Goal: Task Accomplishment & Management: Use online tool/utility

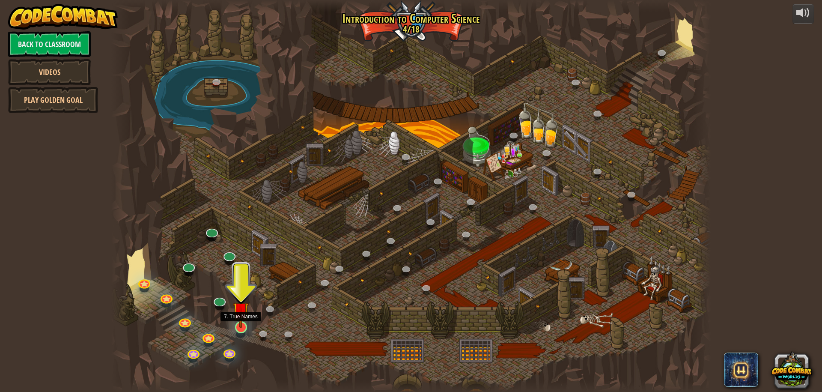
click at [238, 326] on img at bounding box center [241, 310] width 16 height 37
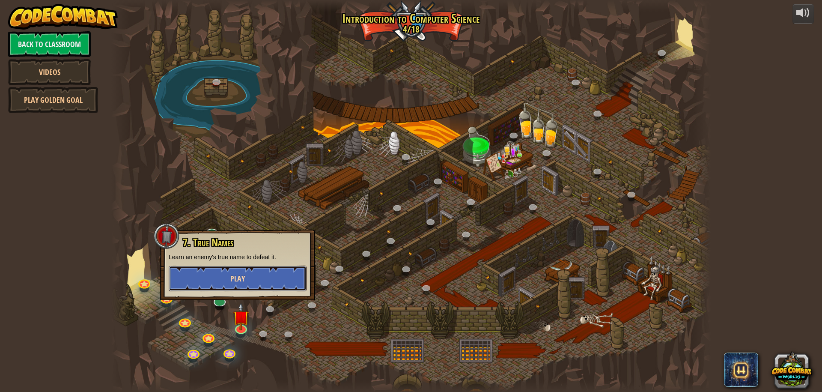
click at [257, 272] on button "Play" at bounding box center [238, 279] width 138 height 26
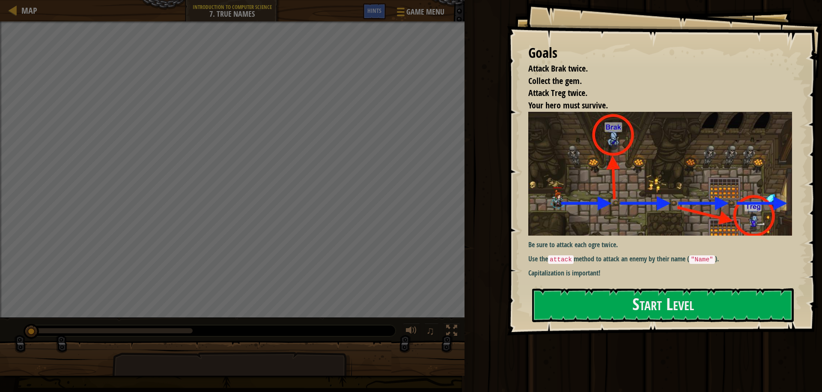
click at [621, 326] on div "Goals Attack Brak twice. Collect the gem. Attack Treg twice. Your hero must sur…" at bounding box center [664, 167] width 315 height 335
click at [620, 317] on button "Start Level" at bounding box center [663, 305] width 262 height 34
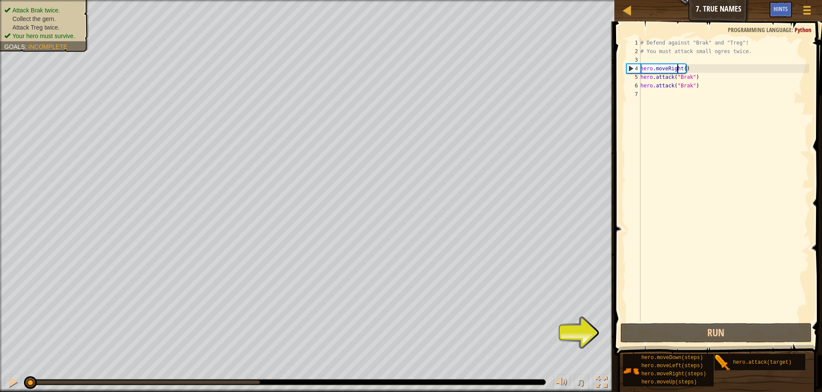
click at [678, 69] on div "# Defend against "Brak" and "Treg"! # You must attack small ogres twice. hero .…" at bounding box center [724, 189] width 170 height 300
type textarea "hero.moveRight()"
drag, startPoint x: 705, startPoint y: 66, endPoint x: 611, endPoint y: 72, distance: 94.0
click at [612, 72] on div "Hints Videos hero.moveRight() 1 2 3 4 5 6 7 # Defend against "Brak" and "Treg"!…" at bounding box center [717, 206] width 210 height 370
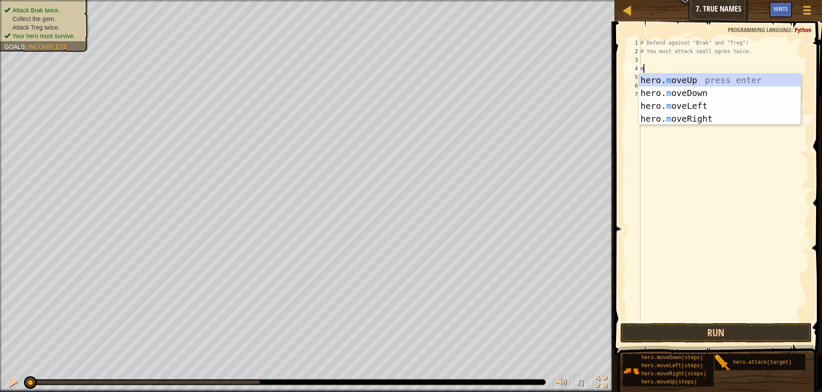
scroll to position [4, 0]
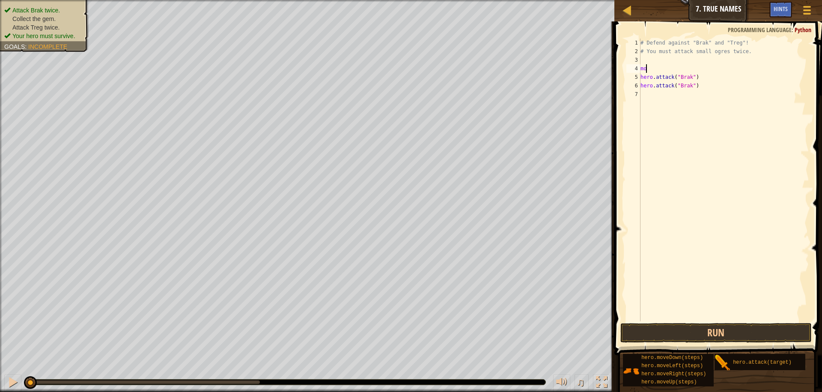
type textarea "mov"
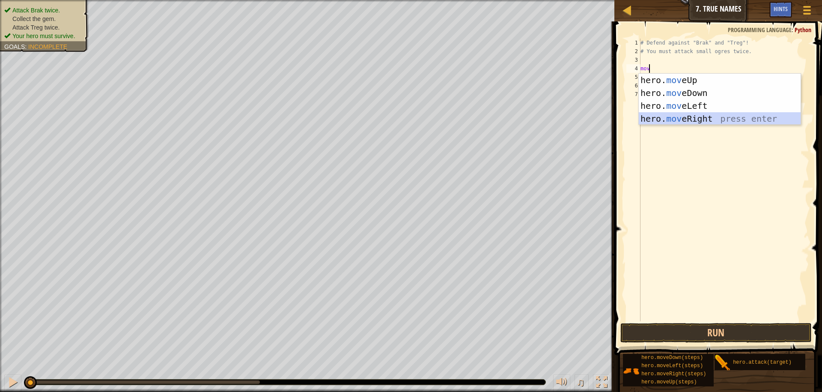
click at [683, 116] on div "hero. mov eUp press enter hero. mov eDown press enter hero. mov eLeft press ent…" at bounding box center [720, 112] width 162 height 77
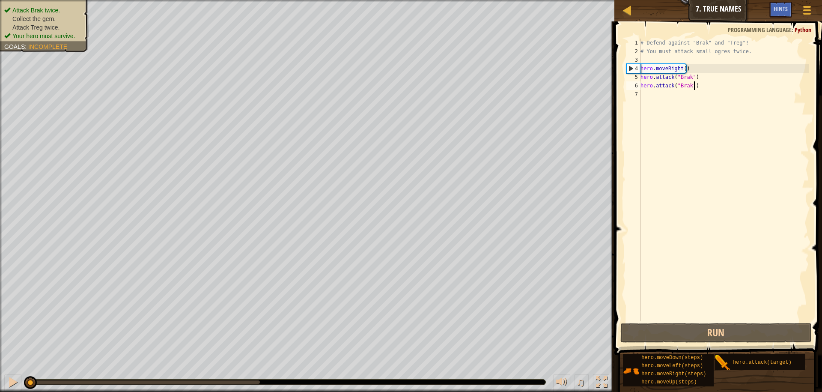
click at [713, 86] on div "# Defend against "Brak" and "Treg"! # You must attack small ogres twice. hero .…" at bounding box center [724, 189] width 170 height 300
type textarea "hero.attack("Brak")"
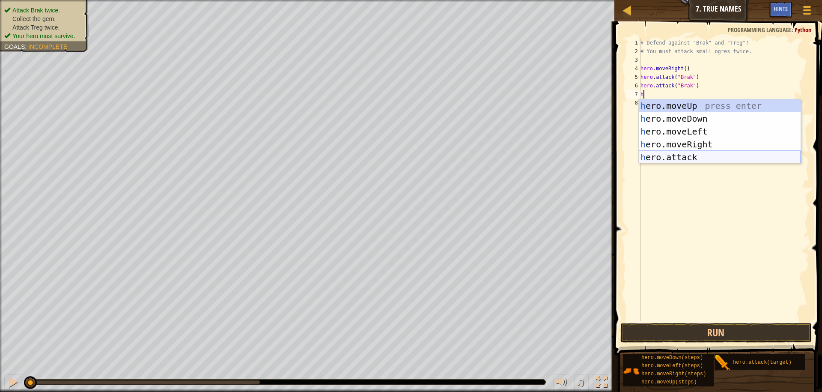
click at [653, 161] on div "h ero.moveUp press enter h ero.moveDown press enter h ero.moveLeft press enter …" at bounding box center [720, 144] width 162 height 90
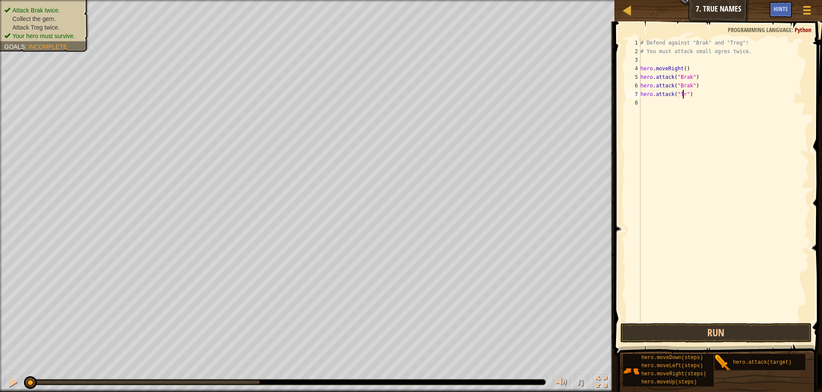
scroll to position [4, 4]
type textarea "hero.attack("Treg")"
click at [691, 105] on div "# Defend against "Brak" and "Treg"! # You must attack small ogres twice. hero .…" at bounding box center [724, 189] width 170 height 300
type textarea "h"
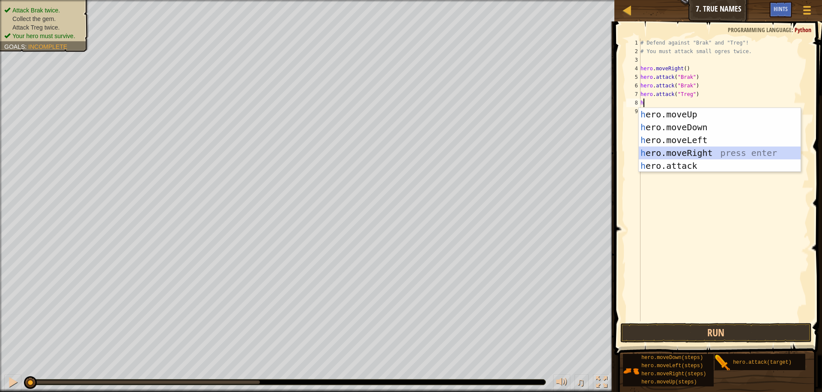
click at [703, 154] on div "h ero.moveUp press enter h ero.moveDown press enter h ero.moveLeft press enter …" at bounding box center [720, 153] width 162 height 90
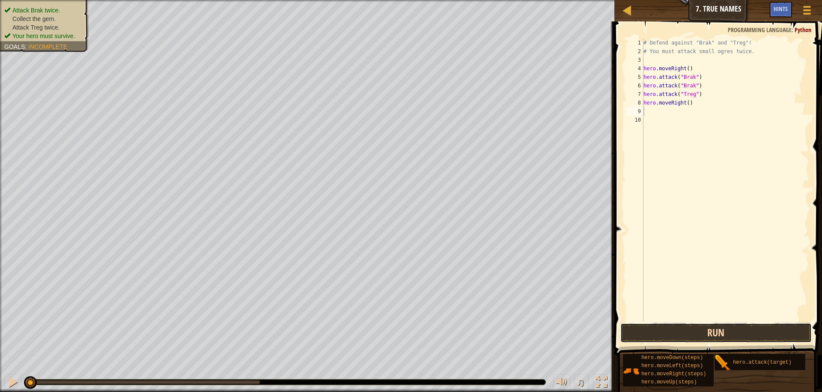
click at [702, 335] on button "Run" at bounding box center [716, 333] width 191 height 20
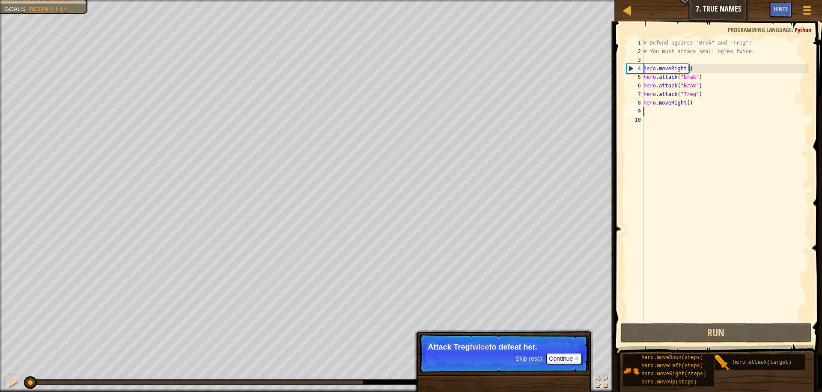
drag, startPoint x: 320, startPoint y: 380, endPoint x: 0, endPoint y: 409, distance: 321.2
click at [0, 0] on html "Map Introduction to Computer Science 7. True Names Game Menu Done Hints 1 ההההה…" at bounding box center [411, 0] width 822 height 0
click at [6, 379] on button at bounding box center [12, 383] width 17 height 18
click at [706, 99] on div "# Defend against "Brak" and "Treg"! # You must attack small ogres twice. hero .…" at bounding box center [726, 189] width 168 height 300
click at [707, 87] on div "# Defend against "Brak" and "Treg"! # You must attack small ogres twice. hero .…" at bounding box center [726, 189] width 168 height 300
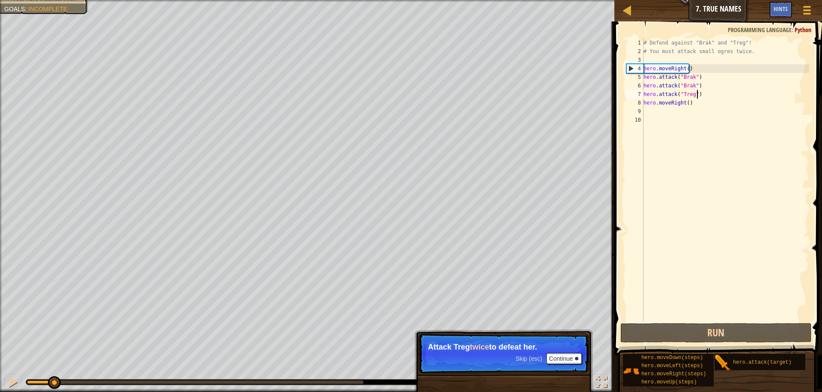
click at [708, 90] on div "# Defend against "Brak" and "Treg"! # You must attack small ogres twice. hero .…" at bounding box center [726, 189] width 168 height 300
type textarea "hero.attack("Treg")"
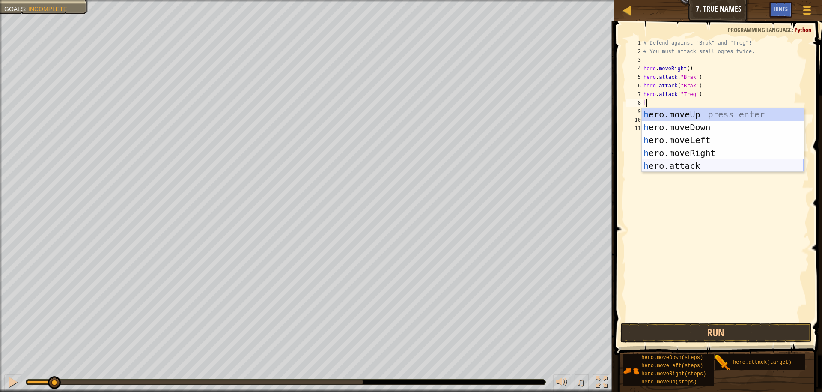
click at [663, 164] on div "h ero.moveUp press enter h ero.moveDown press enter h ero.moveLeft press enter …" at bounding box center [723, 153] width 162 height 90
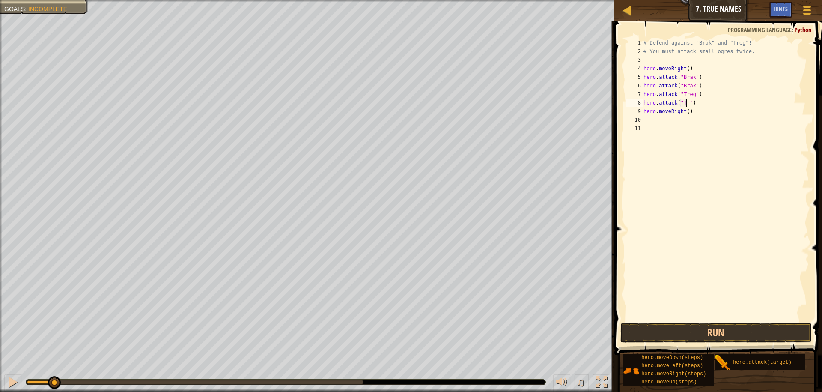
scroll to position [4, 4]
type textarea "hero.attack("Treg")"
click at [649, 339] on button "Run" at bounding box center [716, 333] width 191 height 20
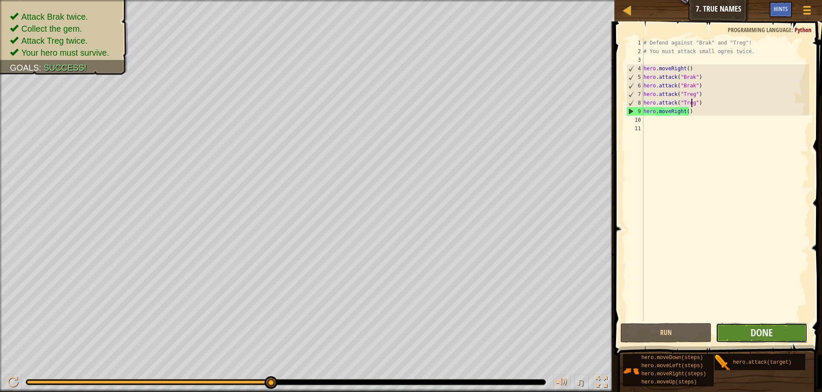
click at [735, 335] on button "Done" at bounding box center [761, 333] width 91 height 20
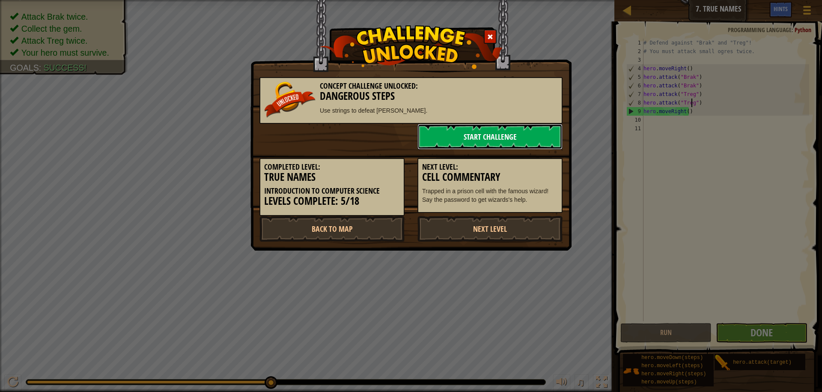
click at [491, 133] on link "Start Challenge" at bounding box center [490, 137] width 145 height 26
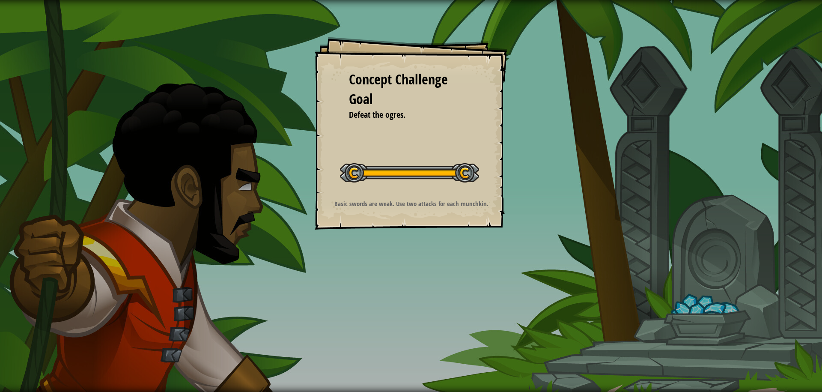
drag, startPoint x: 355, startPoint y: 97, endPoint x: 355, endPoint y: 120, distance: 22.3
click at [355, 120] on div "Concept Challenge Goal Defeat the ogres." at bounding box center [411, 95] width 124 height 51
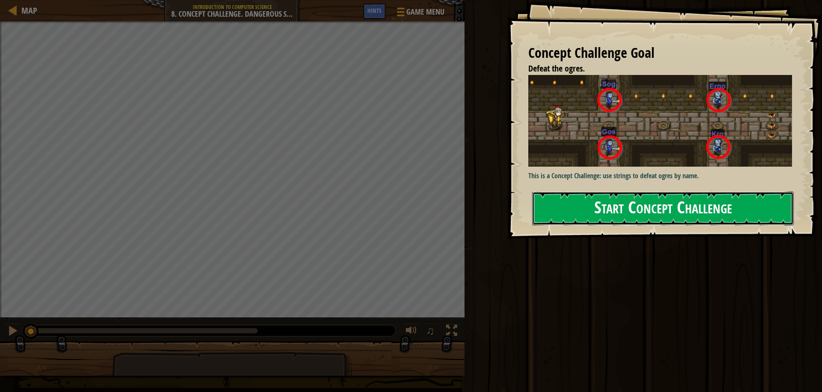
click at [642, 191] on button "Start Concept Challenge" at bounding box center [663, 208] width 262 height 34
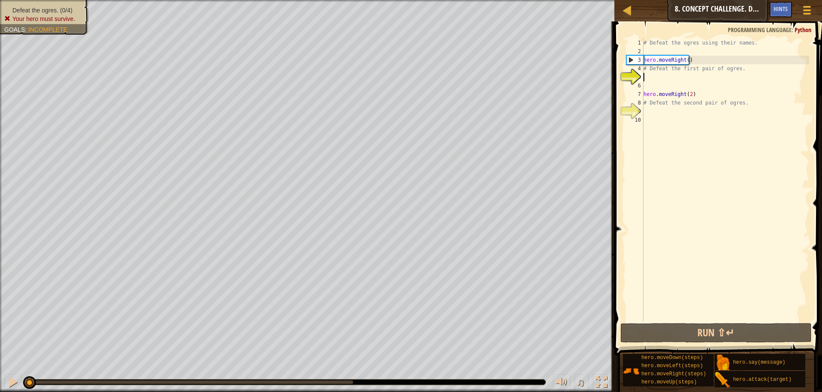
click at [653, 116] on div "# Defeat the ogres using their names. hero . moveRight ( ) # Defeat the first p…" at bounding box center [725, 189] width 167 height 300
click at [652, 111] on div "# Defeat the ogres using their names. hero . moveRight ( ) # Defeat the first p…" at bounding box center [725, 189] width 167 height 300
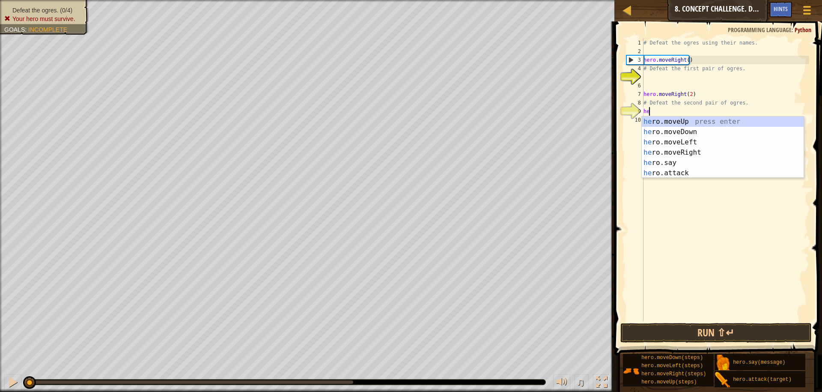
scroll to position [4, 0]
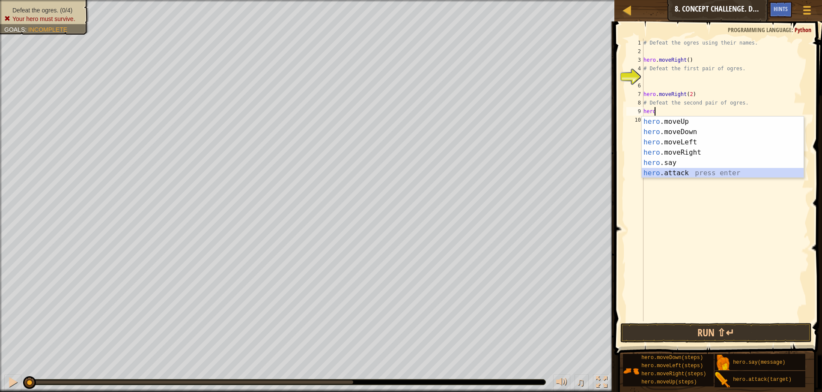
click at [689, 168] on div "hero .moveUp press enter hero .moveDown press enter hero .moveLeft press enter …" at bounding box center [723, 158] width 162 height 82
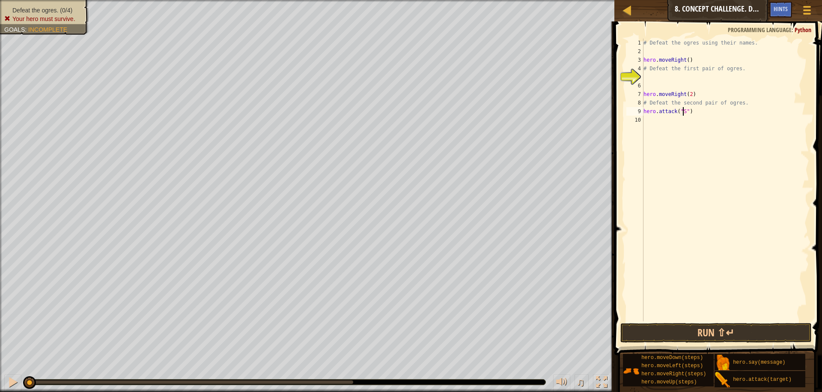
scroll to position [4, 3]
type textarea "hero.attack("Sog")"
click at [692, 125] on div "# Defeat the ogres using their names. hero . moveRight ( ) # Defeat the first p…" at bounding box center [725, 189] width 167 height 300
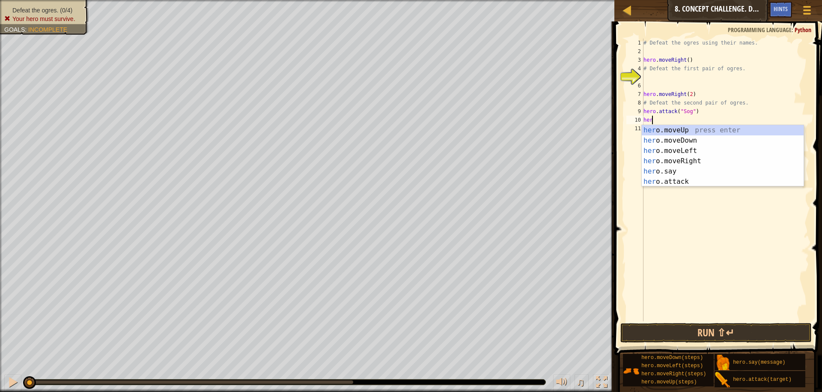
scroll to position [4, 0]
click at [699, 179] on div "hero .moveUp press enter hero .moveDown press enter hero .moveLeft press enter …" at bounding box center [723, 166] width 162 height 82
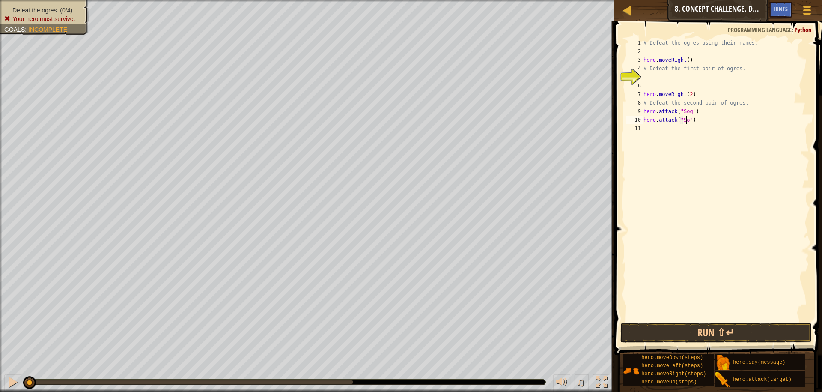
type textarea "hero.attack("Sog")"
click at [723, 118] on div "# Defeat the ogres using their names. hero . moveRight ( ) # Defeat the first p…" at bounding box center [725, 189] width 167 height 300
click at [675, 0] on body "Map Introduction to Computer Science 8. Concept Challenge. Dangerous Steps Game…" at bounding box center [411, 0] width 822 height 0
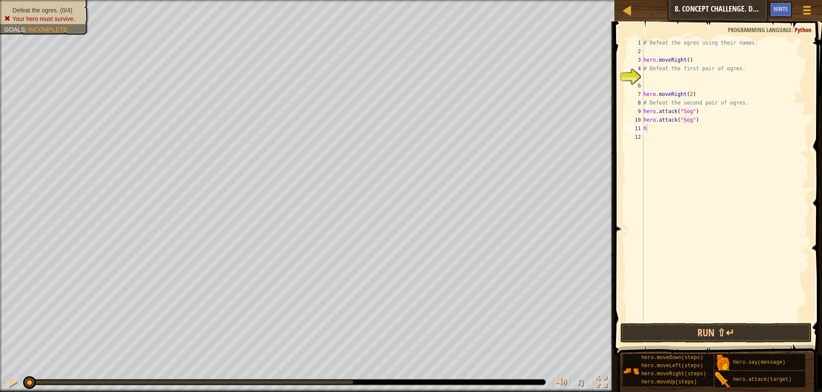
click at [655, 129] on div "# Defeat the ogres using their names. hero . moveRight ( ) # Defeat the first p…" at bounding box center [725, 189] width 167 height 300
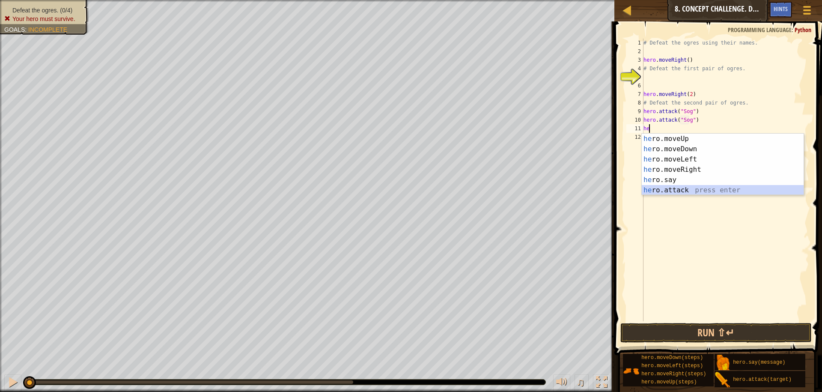
click at [691, 187] on div "he ro.moveUp press enter he ro.moveDown press enter he ro.moveLeft press enter …" at bounding box center [723, 175] width 162 height 82
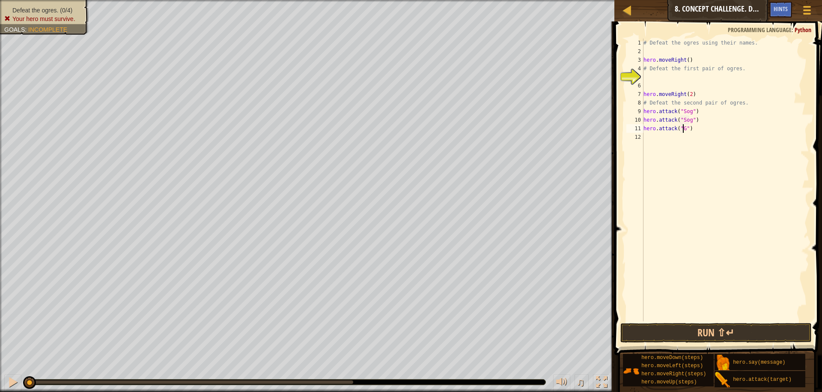
scroll to position [4, 3]
type textarea "hero.attack("Gos")"
click at [687, 143] on div "# Defeat the ogres using their names. hero . moveRight ( ) # Defeat the first p…" at bounding box center [725, 189] width 167 height 300
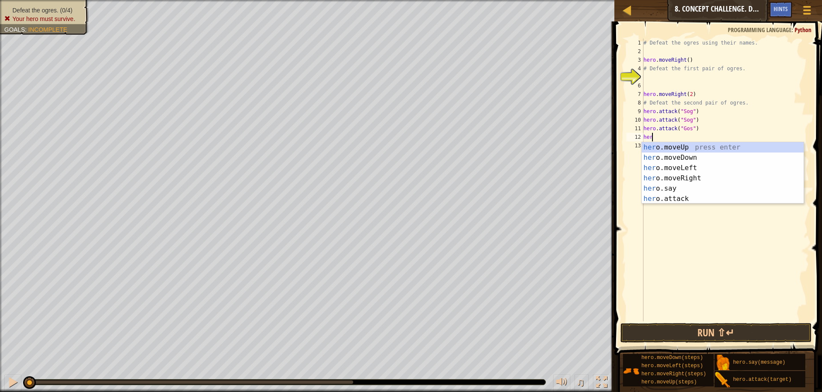
scroll to position [4, 0]
click at [690, 197] on div "her o.moveUp press enter her o.moveDown press enter her o.moveLeft press enter …" at bounding box center [723, 183] width 162 height 82
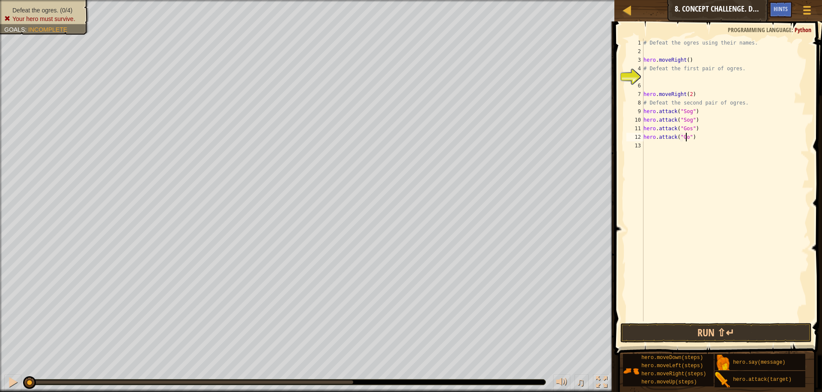
type textarea "hero.attack("Gos")"
click at [686, 160] on div "# Defeat the ogres using their names. hero . moveRight ( ) # Defeat the first p…" at bounding box center [725, 189] width 167 height 300
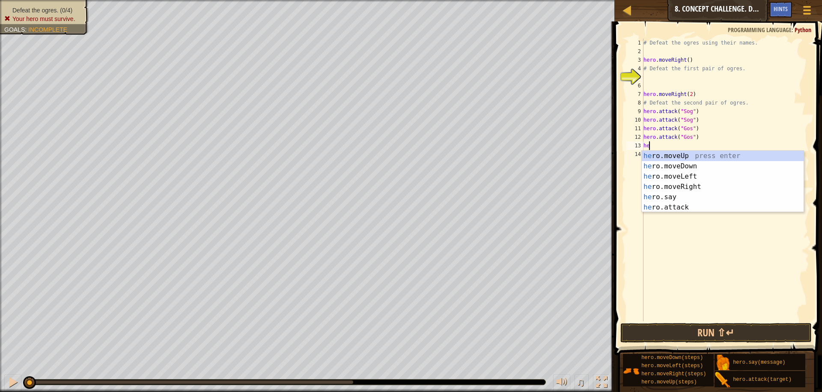
type textarea "her"
click at [692, 167] on div "her o.moveUp press enter her o.moveDown press enter her o.moveLeft press enter …" at bounding box center [723, 192] width 162 height 82
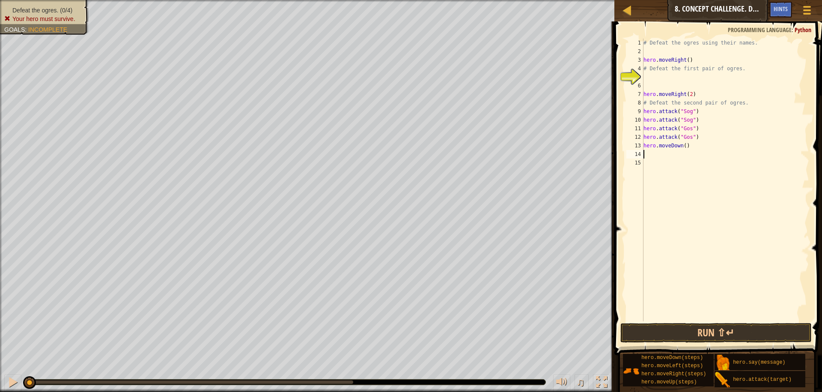
scroll to position [4, 0]
click at [670, 155] on div "# Defeat the ogres using their names. hero . moveRight ( ) # Defeat the first p…" at bounding box center [725, 189] width 167 height 300
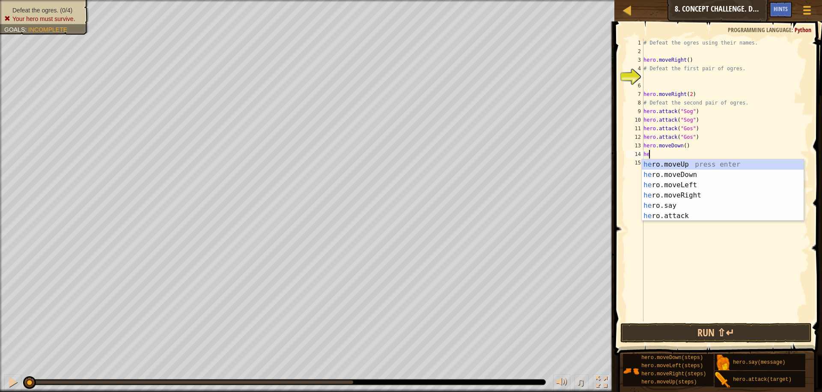
type textarea "her"
click at [679, 162] on div "her o.moveUp press enter her o.moveDown press enter her o.moveLeft press enter …" at bounding box center [723, 200] width 162 height 82
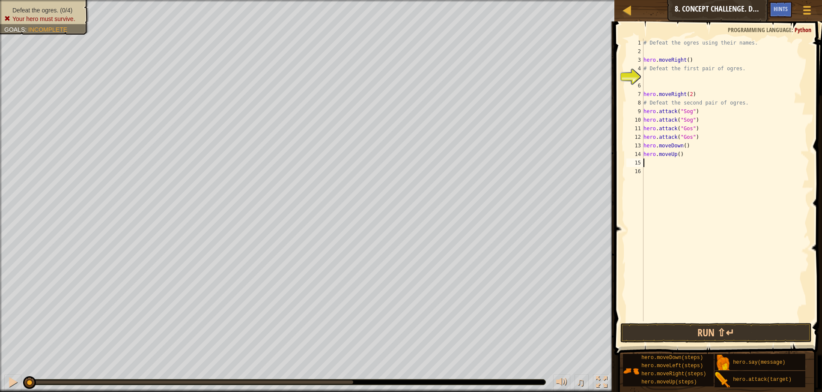
scroll to position [4, 0]
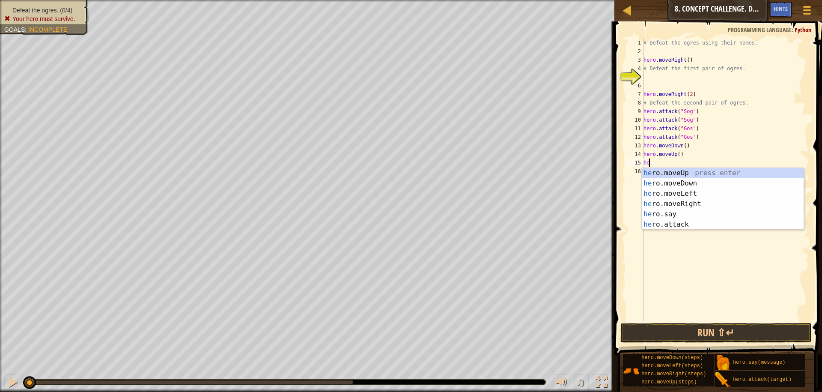
type textarea "her"
click at [682, 206] on div "her o.moveUp press enter her o.moveDown press enter her o.moveLeft press enter …" at bounding box center [723, 209] width 162 height 82
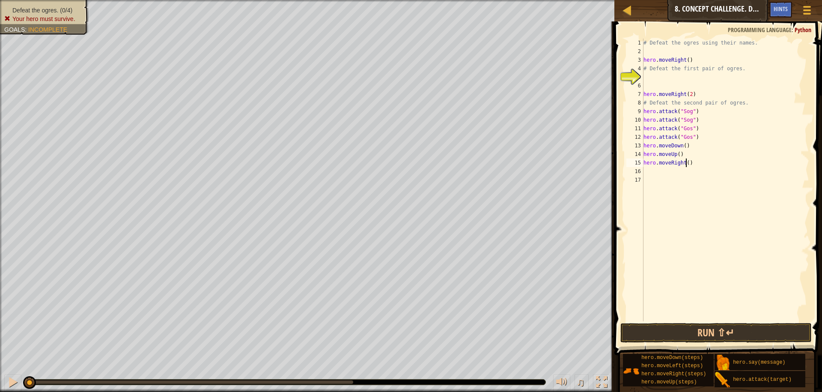
click at [687, 164] on div "# Defeat the ogres using their names. hero . moveRight ( ) # Defeat the first p…" at bounding box center [725, 189] width 167 height 300
type textarea "hero.moveRight(2)"
click at [645, 169] on div "# Defeat the ogres using their names. hero . moveRight ( ) # Defeat the first p…" at bounding box center [725, 189] width 167 height 300
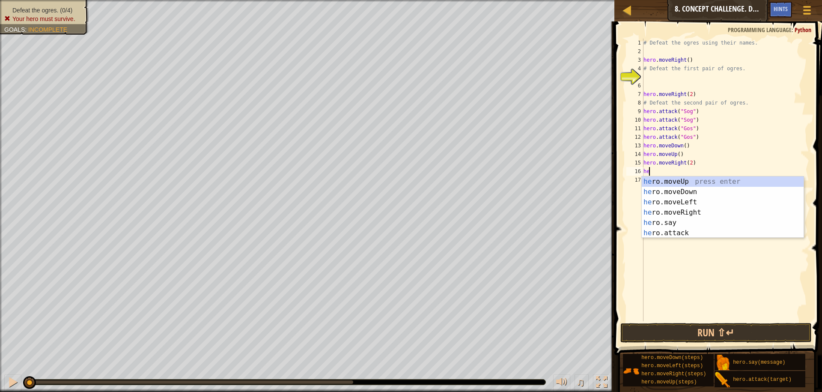
scroll to position [4, 0]
type textarea "hero"
click at [671, 238] on div "# Defeat the ogres using their names. hero . moveRight ( ) # Defeat the first p…" at bounding box center [725, 189] width 167 height 300
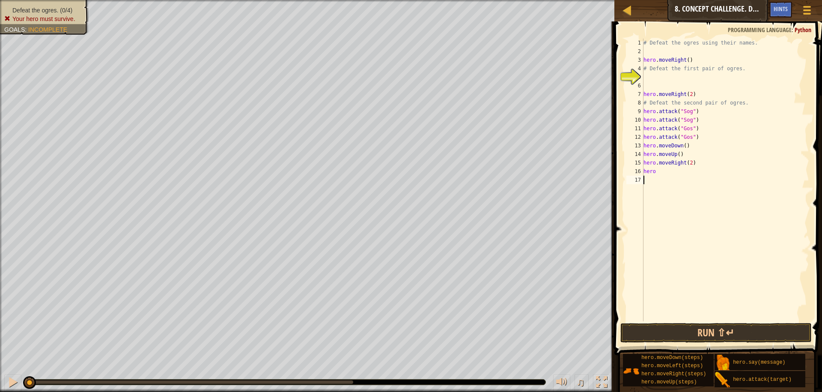
click at [660, 172] on div "# Defeat the ogres using their names. hero . moveRight ( ) # Defeat the first p…" at bounding box center [725, 189] width 167 height 300
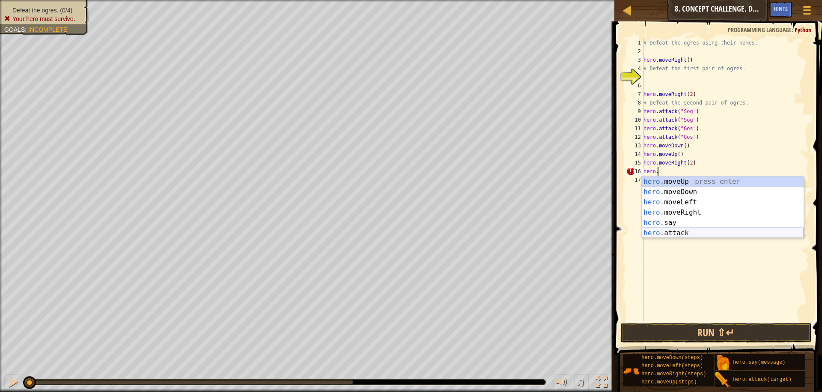
click at [681, 234] on div "hero. moveUp press enter hero. moveDown press enter hero. moveLeft press enter …" at bounding box center [723, 217] width 162 height 82
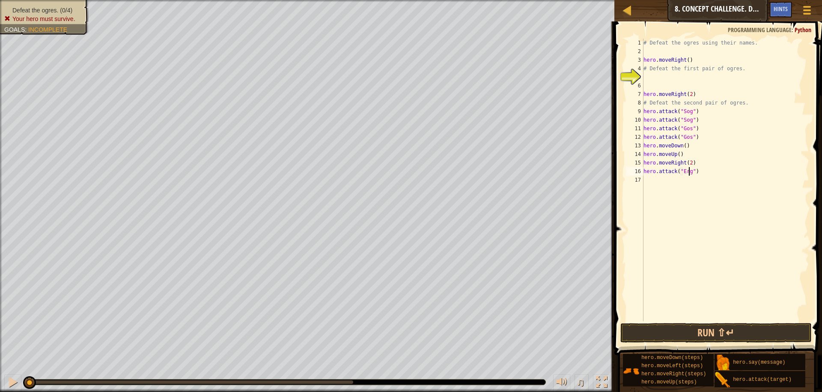
scroll to position [4, 4]
type textarea "hero.attack("Ergo")"
click at [694, 182] on div "# Defeat the ogres using their names. hero . moveRight ( ) # Defeat the first p…" at bounding box center [725, 189] width 167 height 300
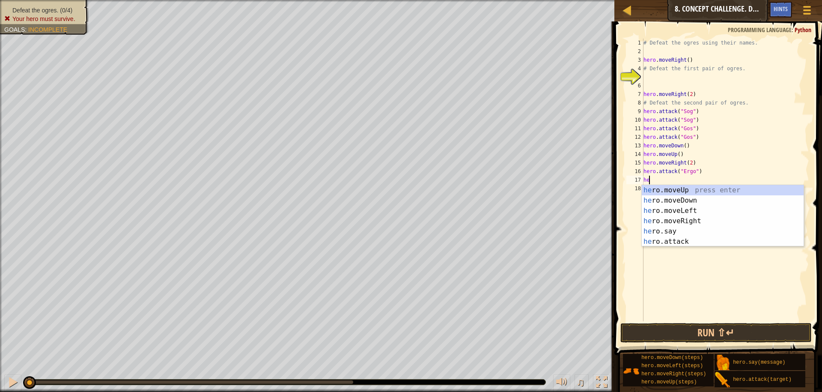
scroll to position [4, 0]
click at [681, 240] on div "her o.moveUp press enter her o.moveDown press enter her o.moveLeft press enter …" at bounding box center [723, 226] width 162 height 82
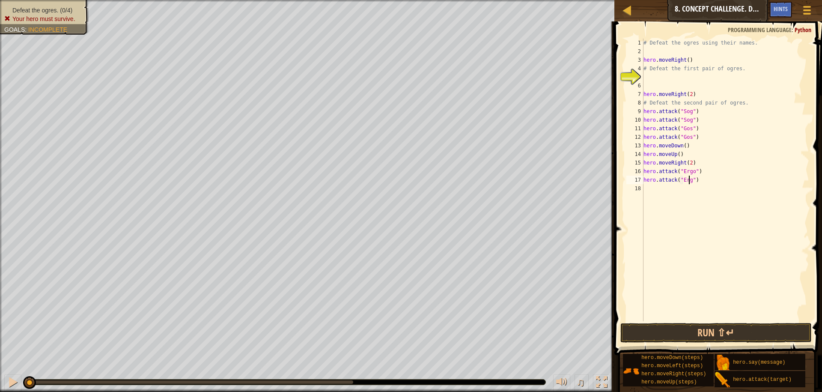
scroll to position [4, 4]
type textarea "hero.attack("Ergo")"
click at [675, 191] on div "# Defeat the ogres using their names. hero . moveRight ( ) # Defeat the first p…" at bounding box center [725, 189] width 167 height 300
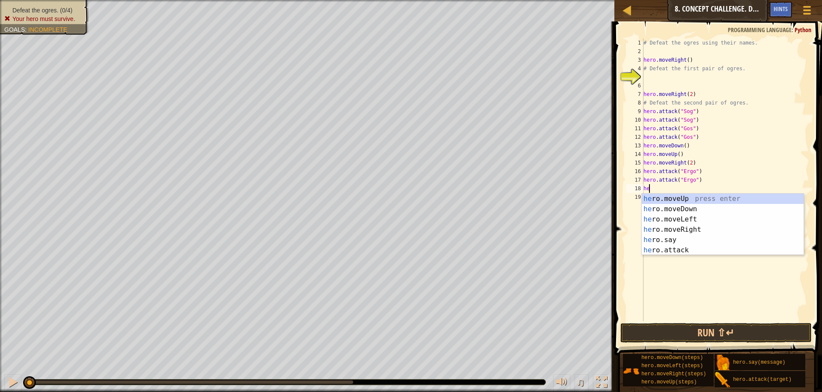
scroll to position [4, 0]
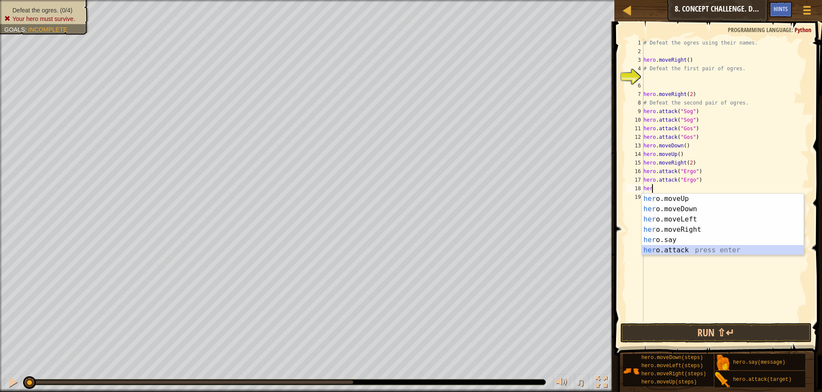
click at [671, 250] on div "her o.moveUp press enter her o.moveDown press enter her o.moveLeft press enter …" at bounding box center [723, 235] width 162 height 82
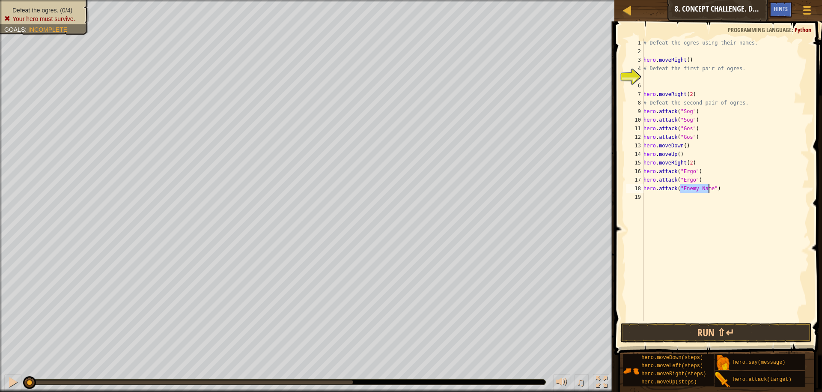
scroll to position [4, 3]
type textarea "hero.attack("Kro")"
click at [667, 198] on div "# Defeat the ogres using their names. hero . moveRight ( ) # Defeat the first p…" at bounding box center [725, 189] width 167 height 300
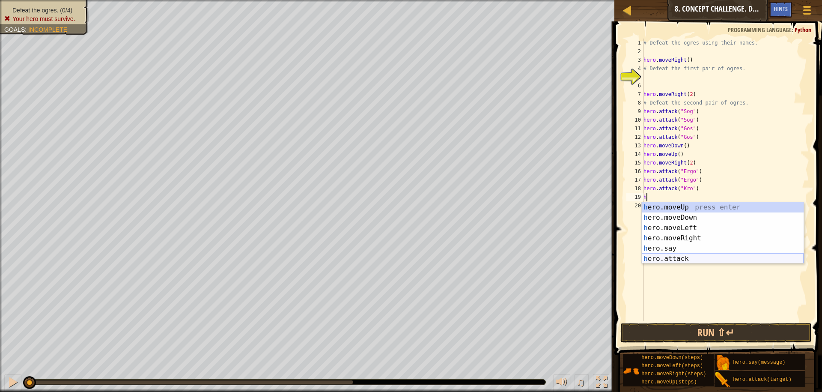
click at [664, 258] on div "h ero.moveUp press enter h ero.moveDown press enter h ero.moveLeft press enter …" at bounding box center [723, 243] width 162 height 82
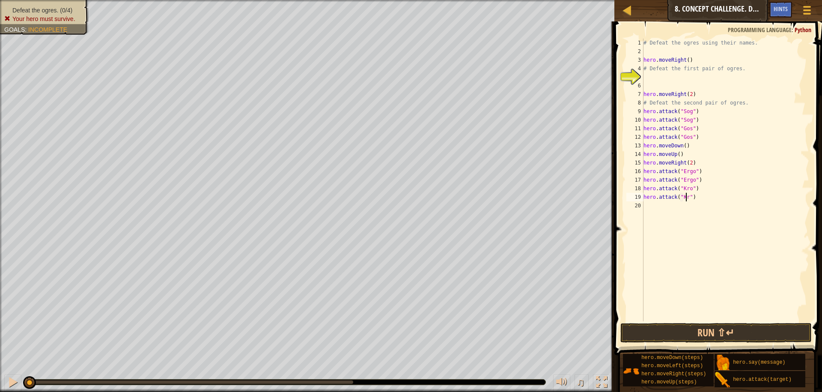
type textarea "hero.attack("Kro")"
click at [664, 211] on div "# Defeat the ogres using their names. hero . moveRight ( ) # Defeat the first p…" at bounding box center [725, 189] width 167 height 300
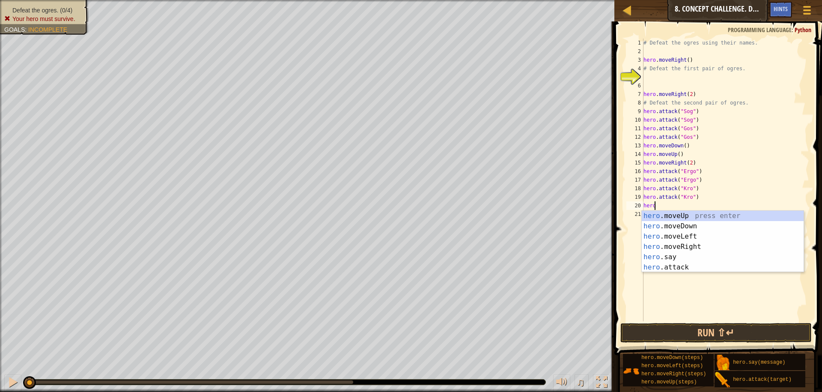
type textarea "hero."
click at [673, 230] on div "hero. moveUp press enter hero. moveDown press enter hero. moveLeft press enter …" at bounding box center [723, 252] width 162 height 82
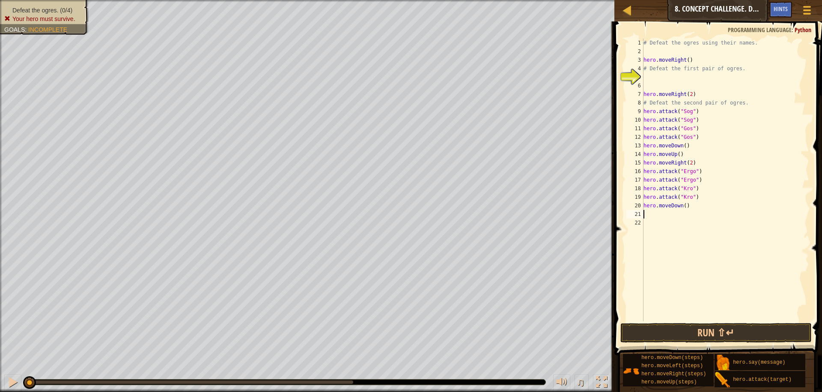
scroll to position [4, 0]
type textarea "h"
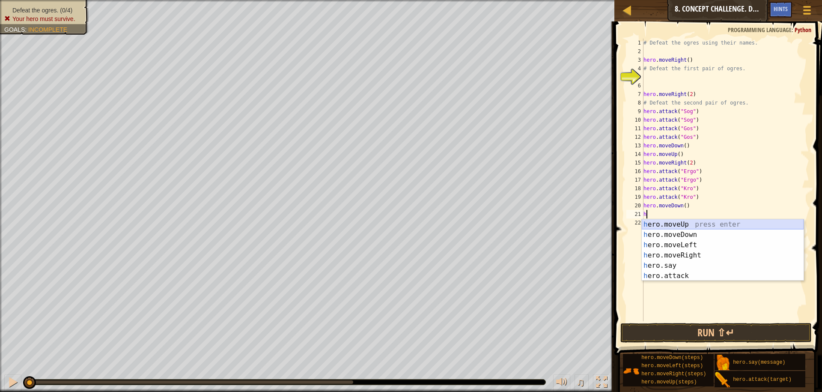
click at [672, 221] on div "h ero.moveUp press enter h ero.moveDown press enter h ero.moveLeft press enter …" at bounding box center [723, 260] width 162 height 82
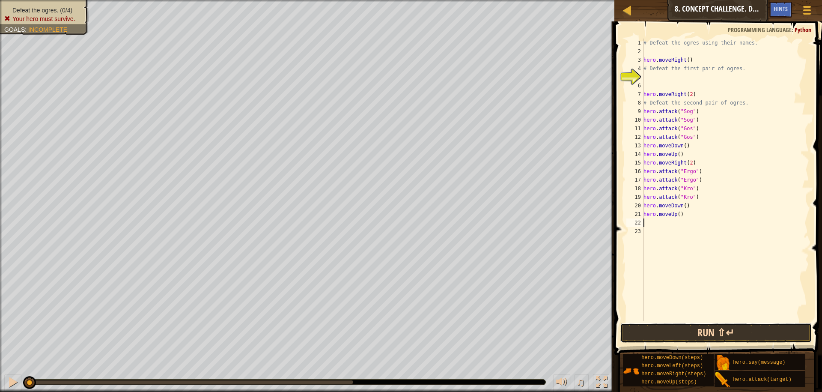
click at [668, 326] on button "Run ⇧↵" at bounding box center [716, 333] width 191 height 20
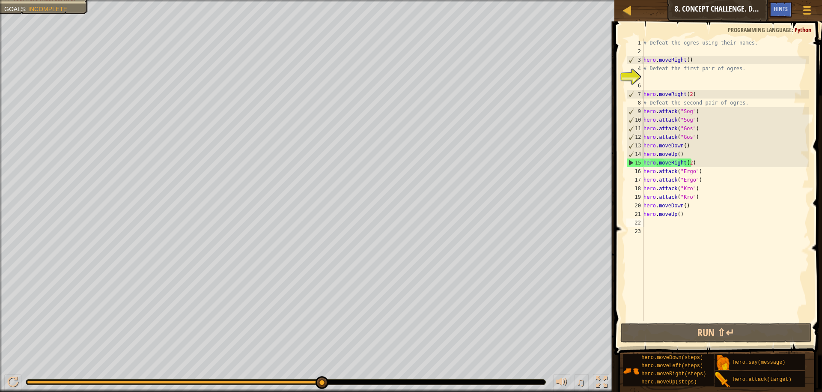
click at [3, 380] on div "♫" at bounding box center [307, 380] width 615 height 26
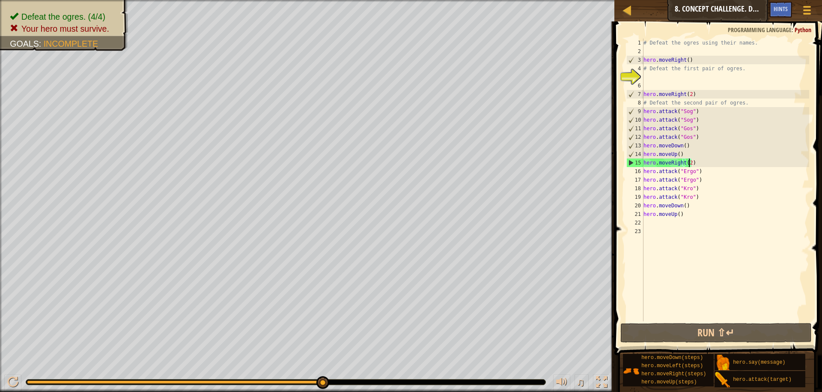
click at [689, 159] on div "# Defeat the ogres using their names. hero . moveRight ( ) # Defeat the first p…" at bounding box center [725, 189] width 167 height 300
type textarea "hero.moveRight()"
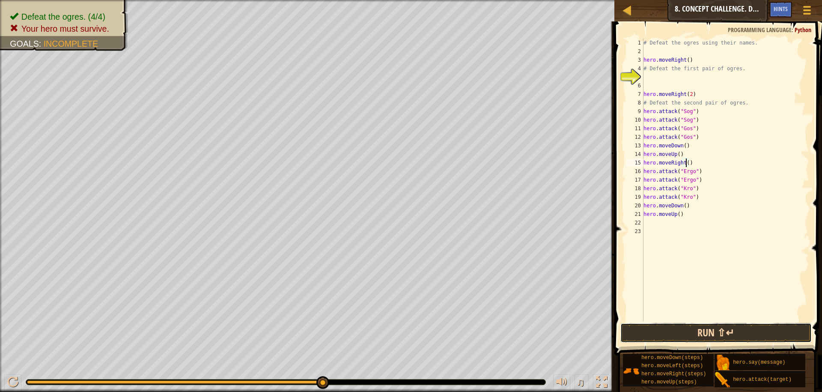
click at [687, 336] on button "Run ⇧↵" at bounding box center [716, 333] width 191 height 20
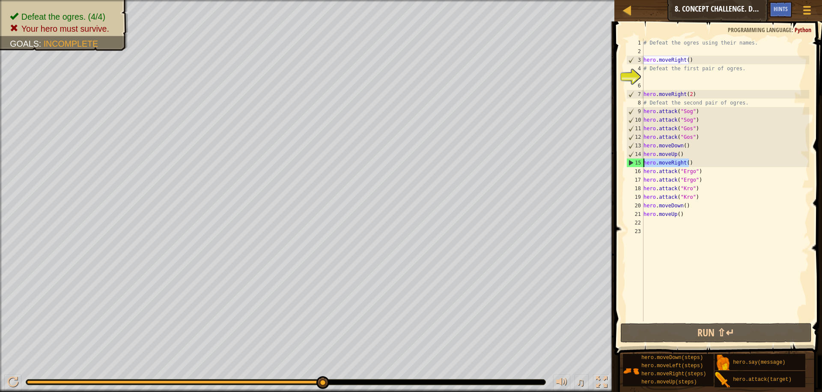
drag, startPoint x: 699, startPoint y: 165, endPoint x: 613, endPoint y: 161, distance: 85.3
click at [613, 161] on div "hero.moveRight() 1 2 3 4 5 6 7 8 9 10 11 12 13 14 15 16 17 18 19 20 21 22 23 # …" at bounding box center [717, 205] width 210 height 359
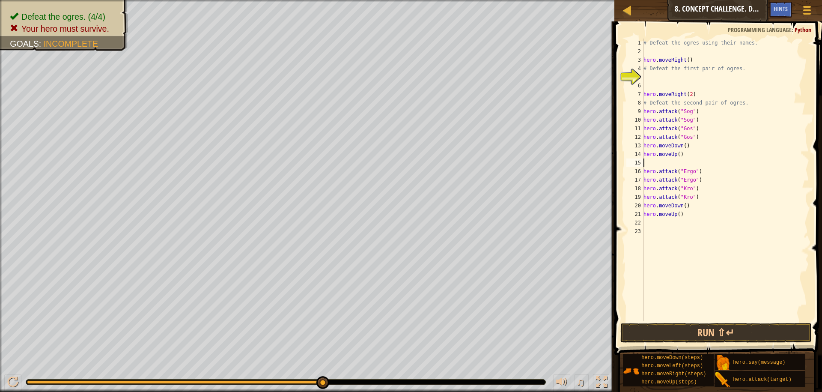
click at [700, 137] on div "# Defeat the ogres using their names. hero . moveRight ( ) # Defeat the first p…" at bounding box center [725, 189] width 167 height 300
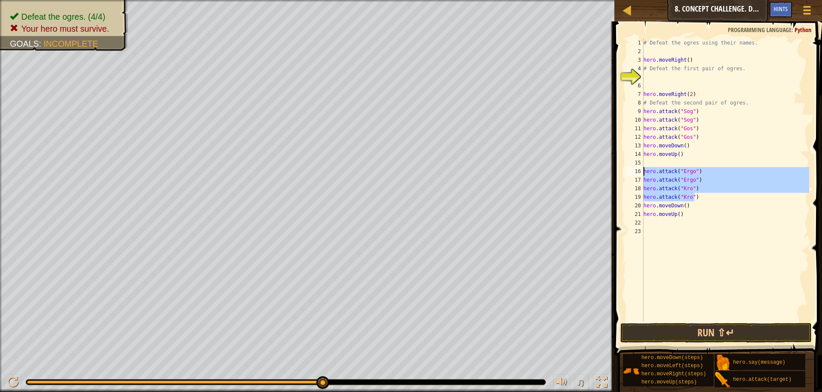
drag, startPoint x: 695, startPoint y: 197, endPoint x: 630, endPoint y: 174, distance: 69.6
click at [630, 174] on div "hero.attack("Gos") 1 2 3 4 5 6 7 8 9 10 11 12 13 14 15 16 17 18 19 20 21 22 23 …" at bounding box center [717, 180] width 185 height 283
type textarea "hero.attack("Ergo") hero.attack("Ergo")"
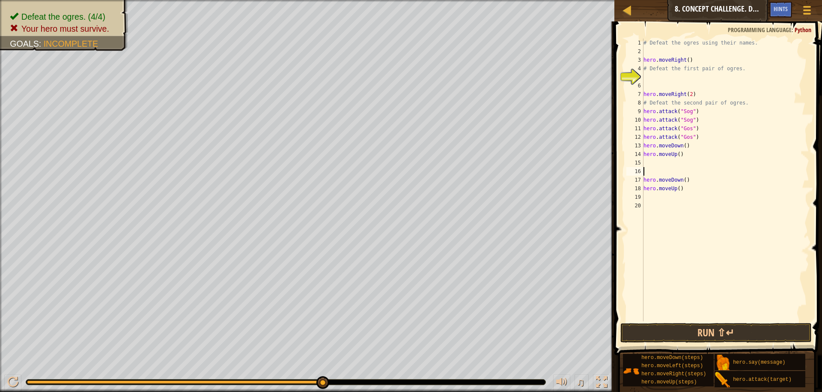
click at [701, 139] on div "# Defeat the ogres using their names. hero . moveRight ( ) # Defeat the first p…" at bounding box center [725, 189] width 167 height 300
type textarea "hero.attack("Gos")"
click at [687, 168] on div "# Defeat the ogres using their names. hero . moveRight ( ) # Defeat the first p…" at bounding box center [725, 189] width 167 height 300
paste textarea "hero.attack("Kro")"
type textarea "hero.attack("Kro")"
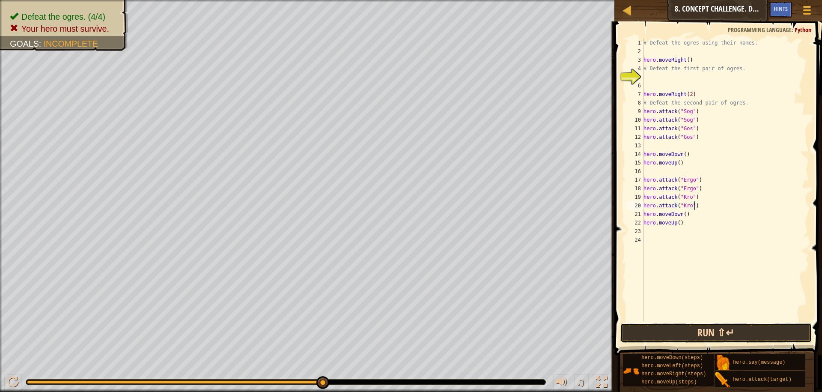
click at [682, 336] on button "Run ⇧↵" at bounding box center [716, 333] width 191 height 20
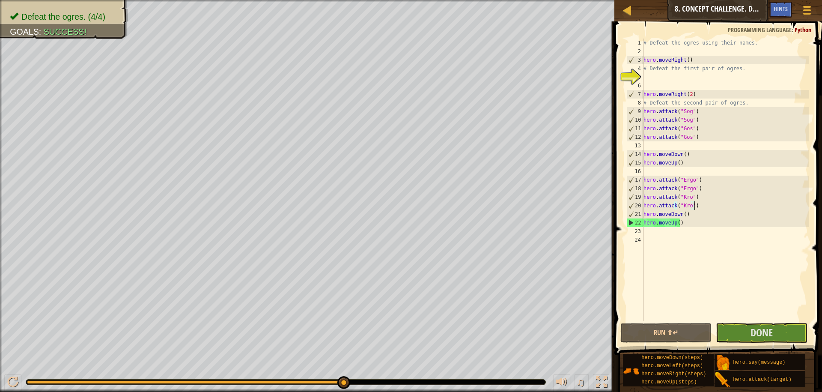
click at [700, 146] on div "# Defeat the ogres using their names. hero . moveRight ( ) # Defeat the first p…" at bounding box center [725, 189] width 167 height 300
click at [694, 93] on div "# Defeat the ogres using their names. hero . moveRight ( ) # Defeat the first p…" at bounding box center [725, 189] width 167 height 300
type textarea "hero.moveRight(2)"
drag, startPoint x: 696, startPoint y: 96, endPoint x: 634, endPoint y: 98, distance: 62.1
click at [634, 98] on div "hero.moveRight(2) 1 2 3 4 5 6 7 8 9 10 11 12 13 14 15 16 17 18 19 20 21 22 23 2…" at bounding box center [717, 180] width 185 height 283
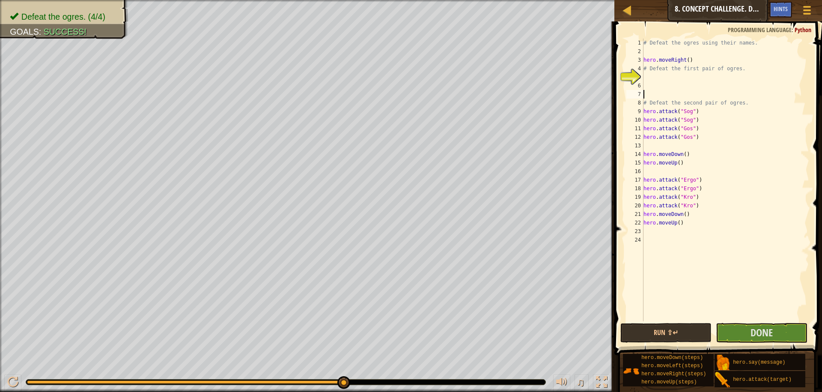
click at [681, 146] on div "# Defeat the ogres using their names. hero . moveRight ( ) # Defeat the first p…" at bounding box center [725, 189] width 167 height 300
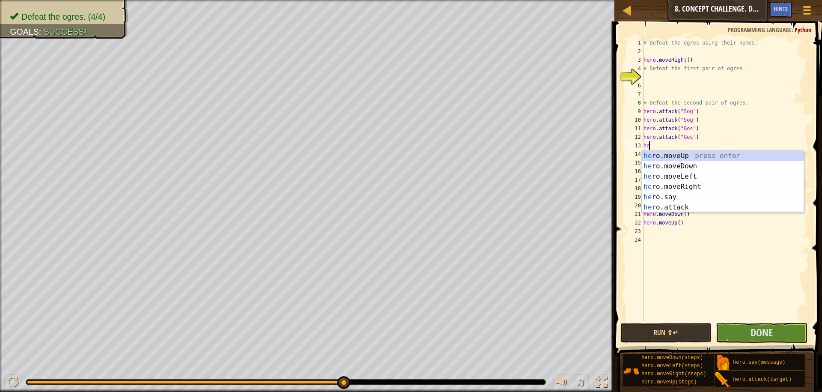
scroll to position [4, 0]
type textarea "hero"
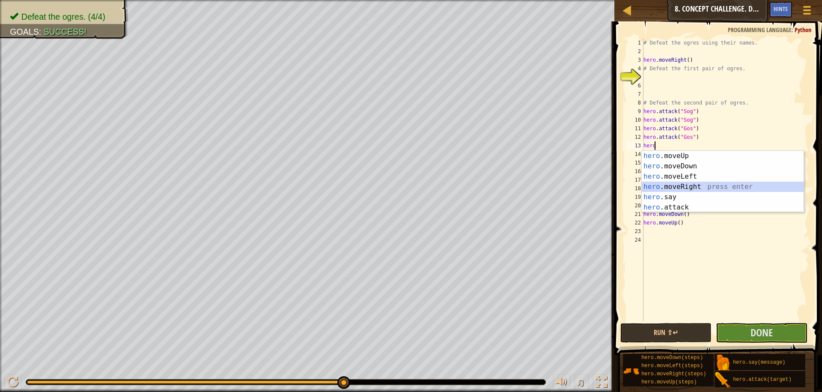
click at [684, 188] on div "hero .moveUp press enter hero .moveDown press enter hero .moveLeft press enter …" at bounding box center [723, 192] width 162 height 82
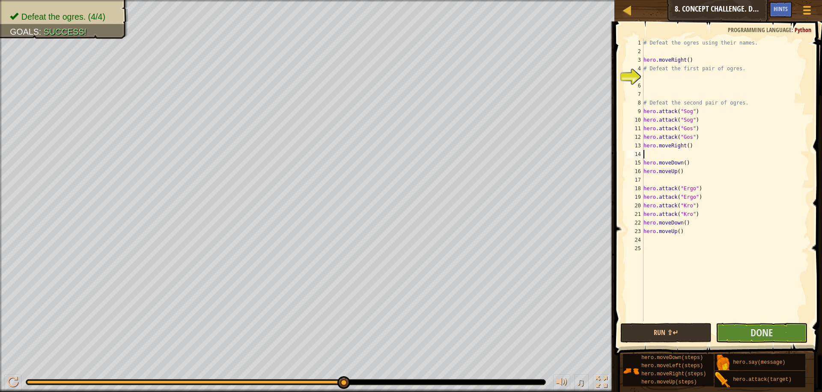
click at [685, 146] on div "# Defeat the ogres using their names. hero . moveRight ( ) # Defeat the first p…" at bounding box center [725, 189] width 167 height 300
type textarea "hero.moveRight(2)"
click at [769, 333] on span "Done" at bounding box center [762, 333] width 22 height 14
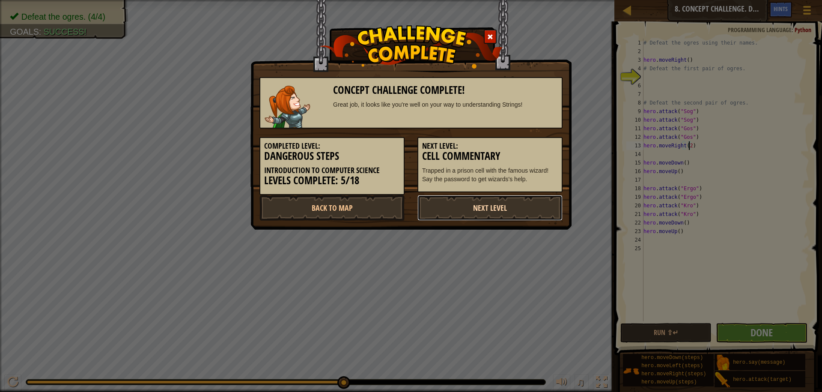
click at [463, 206] on link "Next Level" at bounding box center [490, 208] width 145 height 26
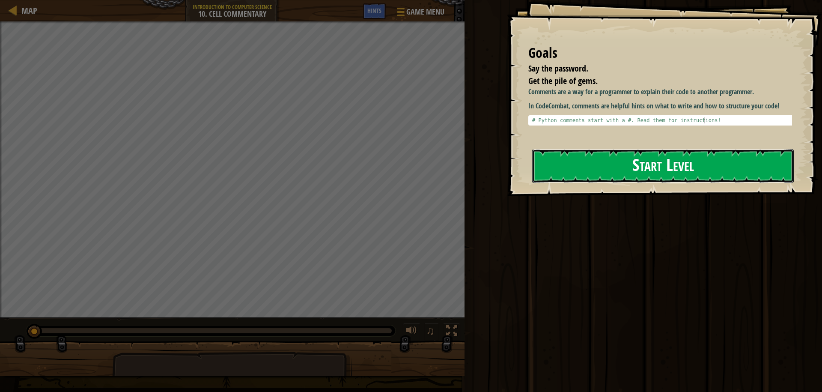
click at [629, 174] on button "Start Level" at bounding box center [663, 166] width 262 height 34
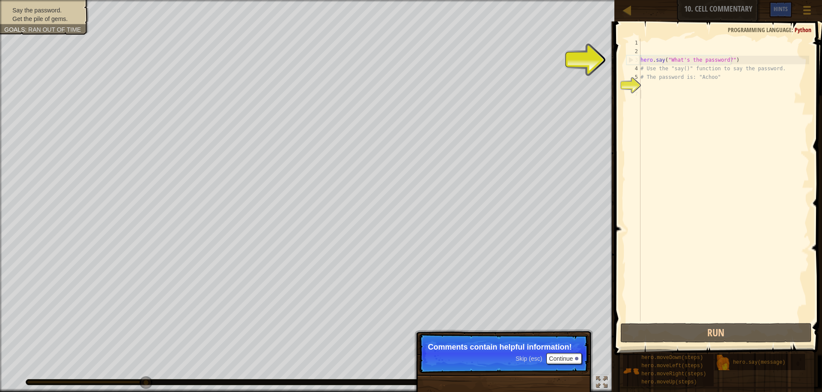
click at [658, 93] on div "hero . say ( "What's the password?" ) # Use the "say()" function to say the pas…" at bounding box center [724, 189] width 170 height 300
click at [660, 89] on div "hero . say ( "What's the password?" ) # Use the "say()" function to say the pas…" at bounding box center [724, 189] width 170 height 300
click at [661, 84] on div "hero . say ( "What's the password?" ) # Use the "say()" function to say the pas…" at bounding box center [724, 189] width 170 height 300
click at [654, 96] on div "hero . say ( "What's the password?" ) # Use the "say()" function to say the pas…" at bounding box center [724, 189] width 170 height 300
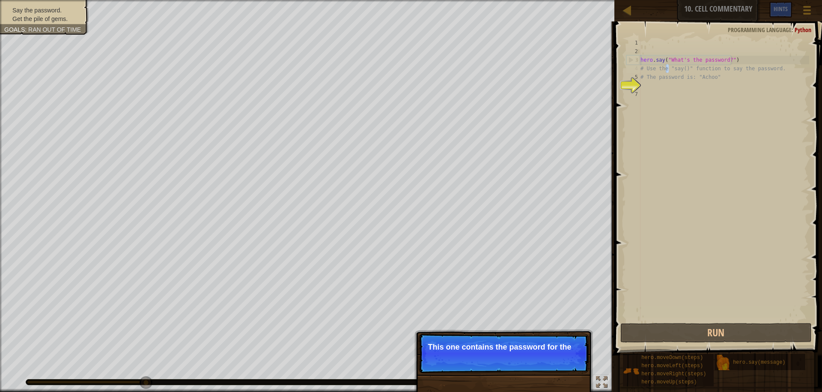
click at [668, 72] on div "hero . say ( "What's the password?" ) # Use the "say()" function to say the pas…" at bounding box center [724, 189] width 170 height 300
type textarea "# Use the "say()" function to say the password."
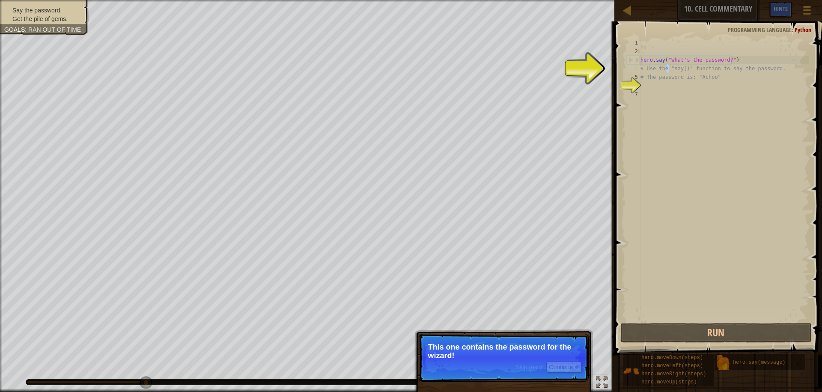
click at [507, 336] on p "Skip (esc) Continue This one contains the password for the wizard!" at bounding box center [504, 358] width 170 height 48
click at [570, 368] on button "Continue" at bounding box center [565, 367] width 36 height 11
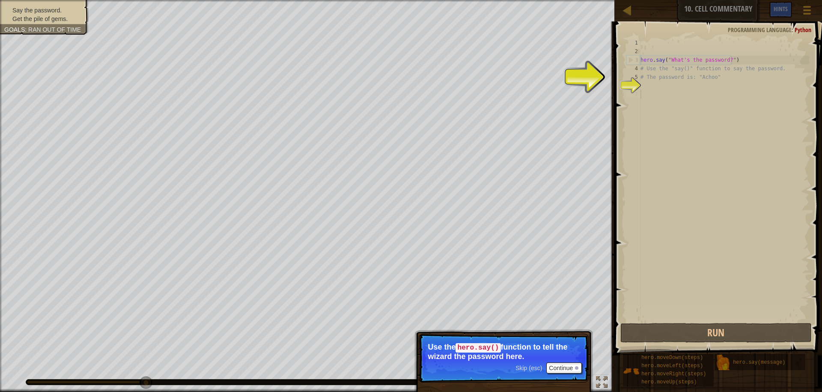
click at [684, 107] on div "hero . say ( "What's the password?" ) # Use the "say()" function to say the pas…" at bounding box center [724, 189] width 170 height 300
click at [574, 364] on button "Continue" at bounding box center [565, 367] width 36 height 11
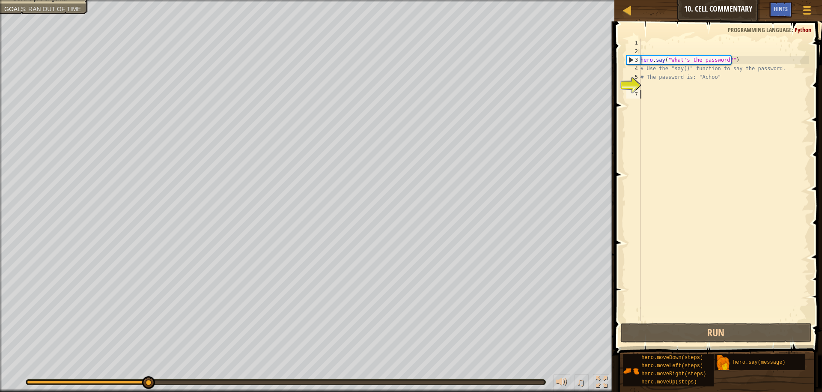
scroll to position [4, 0]
click at [652, 84] on div "hero . say ( "What's the password?" ) # Use the "say()" function to say the pas…" at bounding box center [724, 189] width 170 height 300
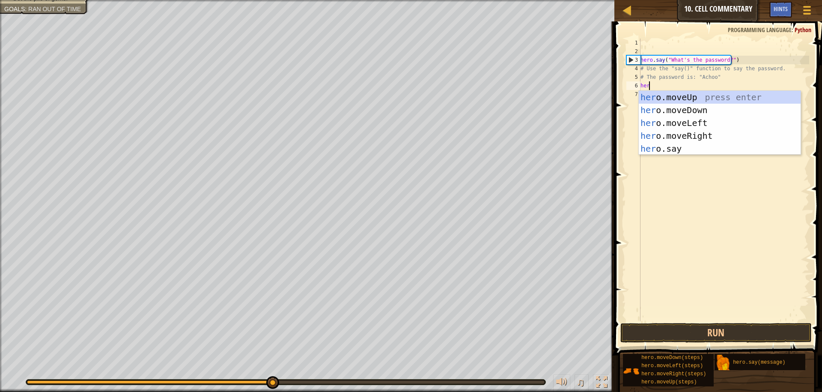
scroll to position [4, 0]
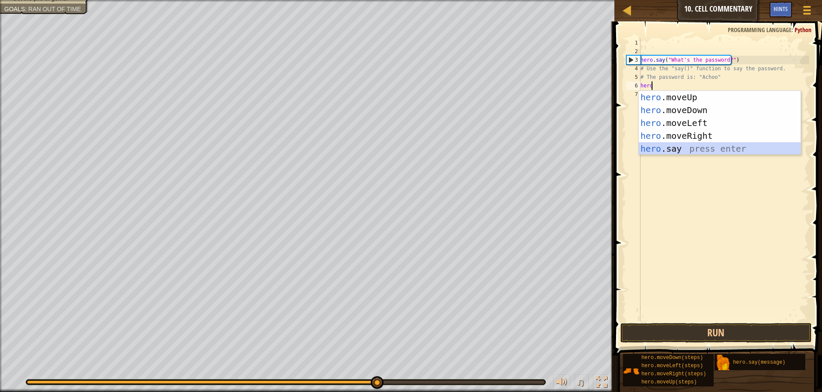
click at [681, 154] on div "hero .moveUp press enter hero .moveDown press enter hero .moveLeft press enter …" at bounding box center [720, 136] width 162 height 90
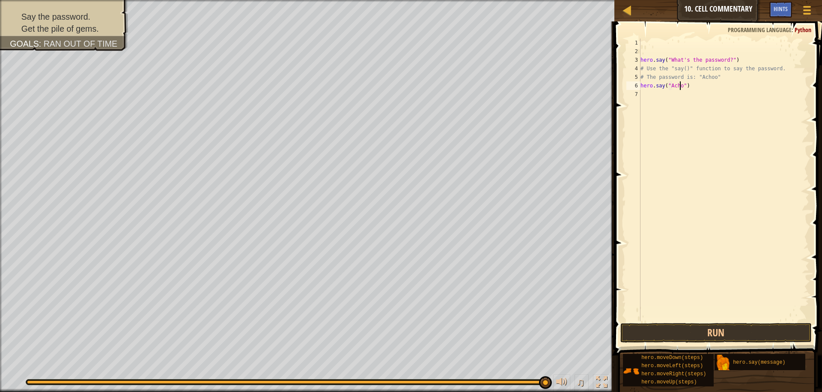
scroll to position [4, 3]
type textarea "hero.say("Achoo")"
click at [668, 95] on div "hero . say ( "What's the password?" ) # Use the "say()" function to say the pas…" at bounding box center [724, 189] width 170 height 300
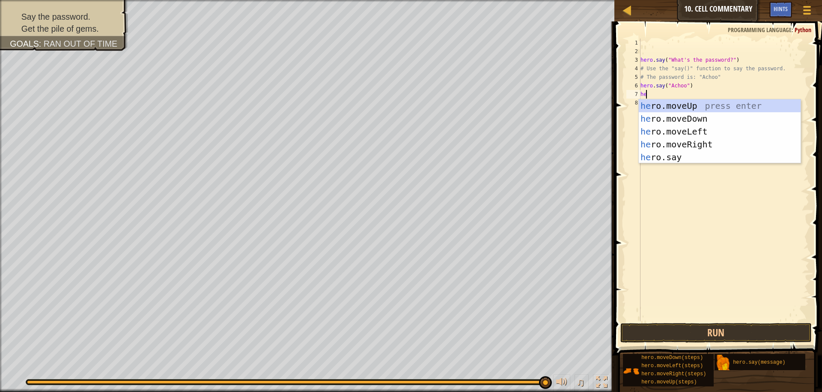
type textarea "heo"
click at [673, 107] on div "he r o .moveUp press enter he r o .moveDown press enter he r o .moveLeft press …" at bounding box center [720, 144] width 162 height 90
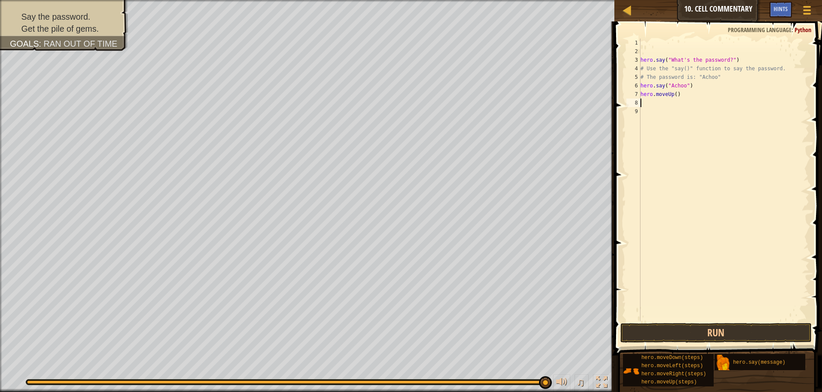
click at [675, 92] on div "hero . say ( "What's the password?" ) # Use the "say()" function to say the pas…" at bounding box center [724, 189] width 170 height 300
type textarea "hero.moveUp(2)"
click at [693, 335] on button "Run" at bounding box center [716, 333] width 191 height 20
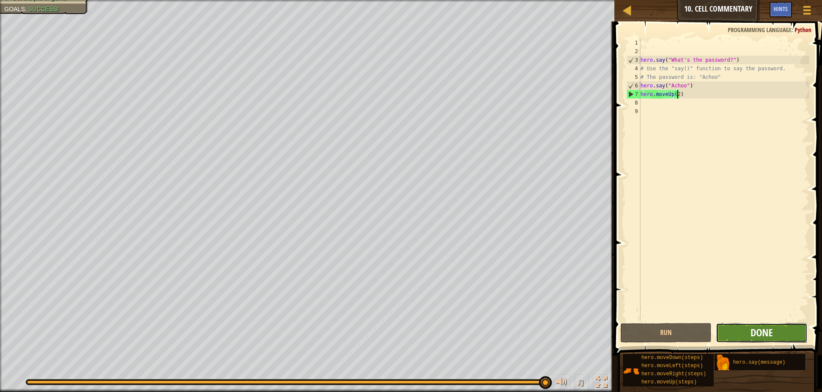
click at [770, 337] on span "Done" at bounding box center [762, 333] width 22 height 14
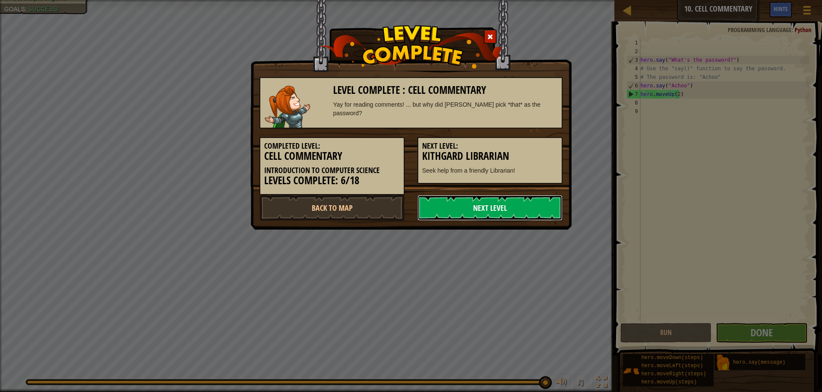
click at [491, 203] on link "Next Level" at bounding box center [490, 208] width 145 height 26
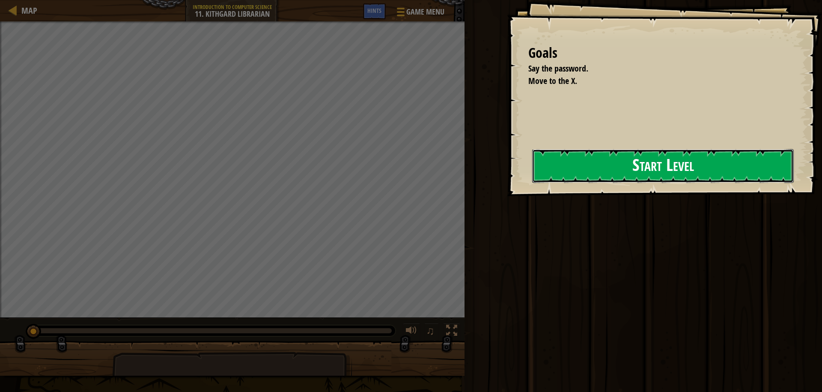
click at [689, 177] on button "Start Level" at bounding box center [663, 166] width 262 height 34
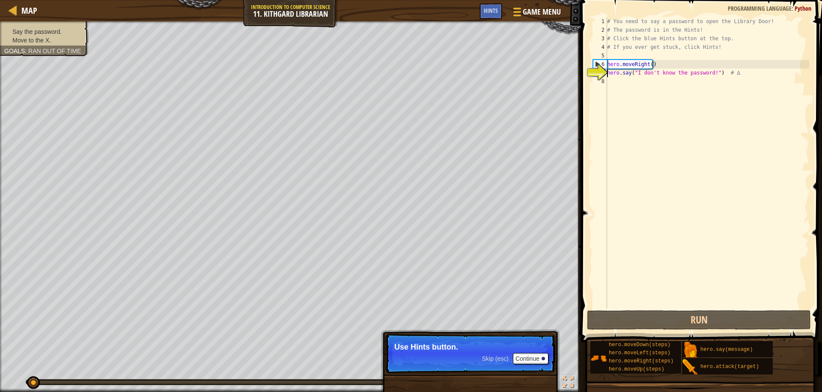
click at [617, 84] on div "# You need to say a password to open the Library Door! # The password is in the…" at bounding box center [708, 171] width 204 height 308
click at [477, 353] on p "Skip (esc) Continue Use Hints button." at bounding box center [470, 353] width 170 height 39
click at [499, 6] on div "Hints" at bounding box center [491, 11] width 23 height 16
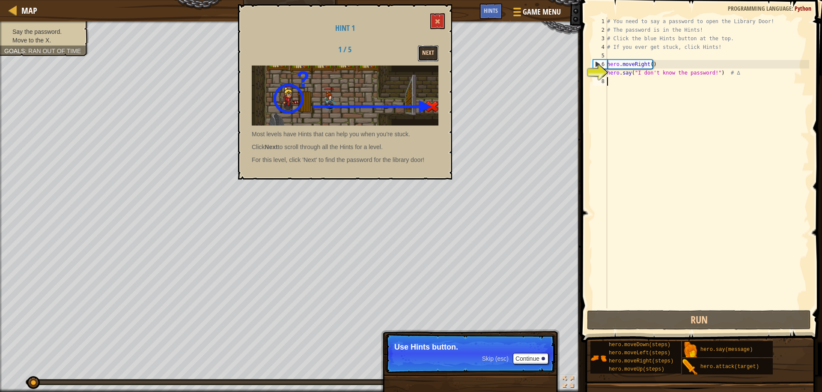
click at [434, 53] on button "Next" at bounding box center [428, 53] width 21 height 16
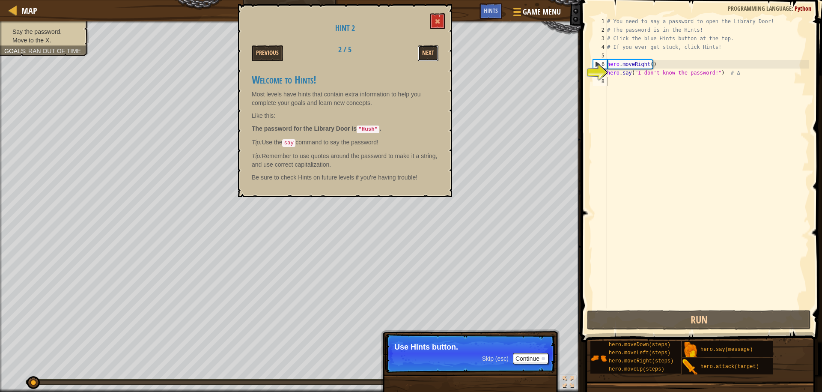
click at [434, 53] on button "Next" at bounding box center [428, 53] width 21 height 16
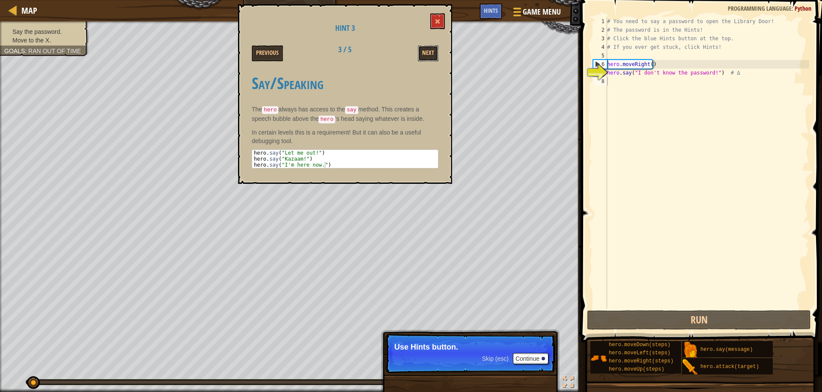
click at [434, 53] on button "Next" at bounding box center [428, 53] width 21 height 16
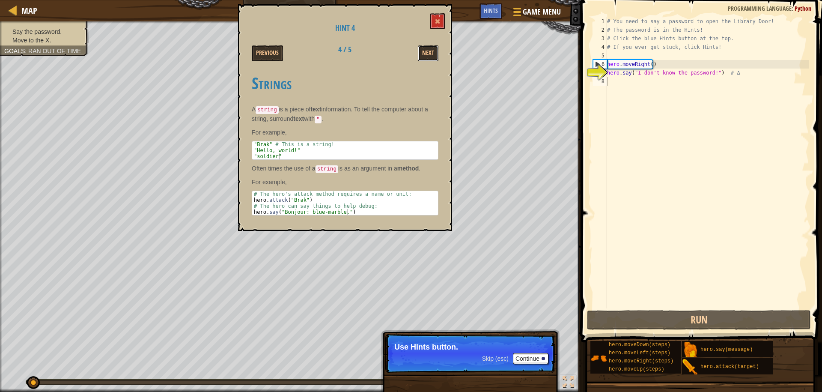
click at [434, 53] on button "Next" at bounding box center [428, 53] width 21 height 16
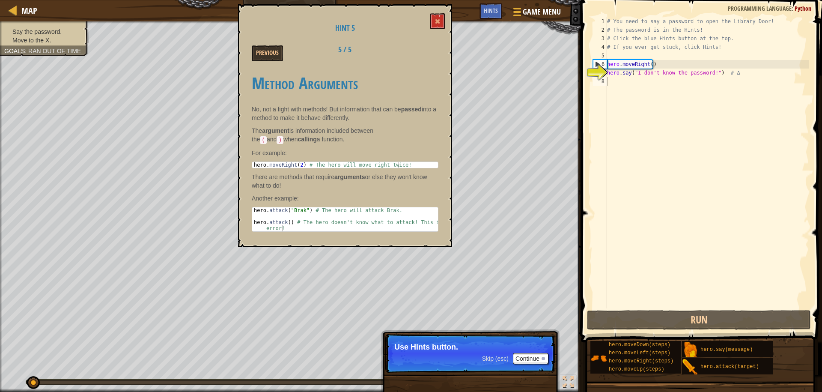
click at [447, 9] on div "Hint 5 Previous 5 / 5 Method Arguments No, not a fight with methods! But inform…" at bounding box center [345, 125] width 214 height 243
click at [440, 17] on button at bounding box center [437, 21] width 15 height 16
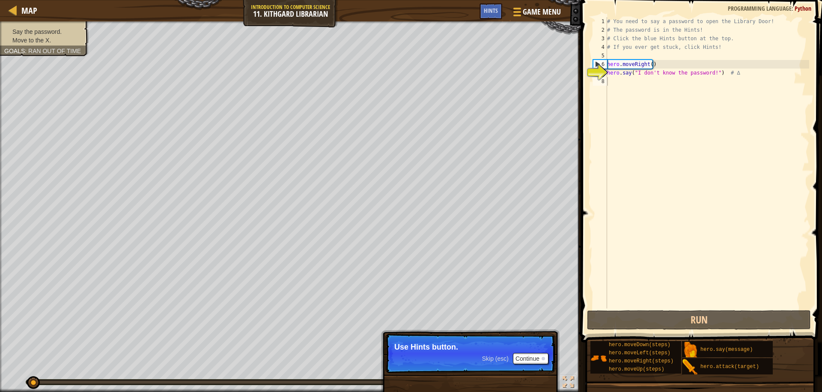
click at [638, 86] on div "# You need to say a password to open the Library Door! # The password is in the…" at bounding box center [708, 171] width 204 height 308
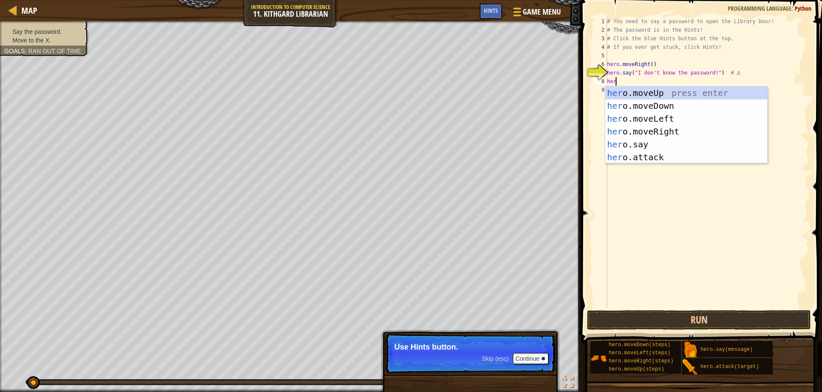
scroll to position [4, 0]
click at [635, 144] on div "hero. moveUp press enter hero. moveDown press enter hero. moveLeft press enter …" at bounding box center [687, 138] width 162 height 103
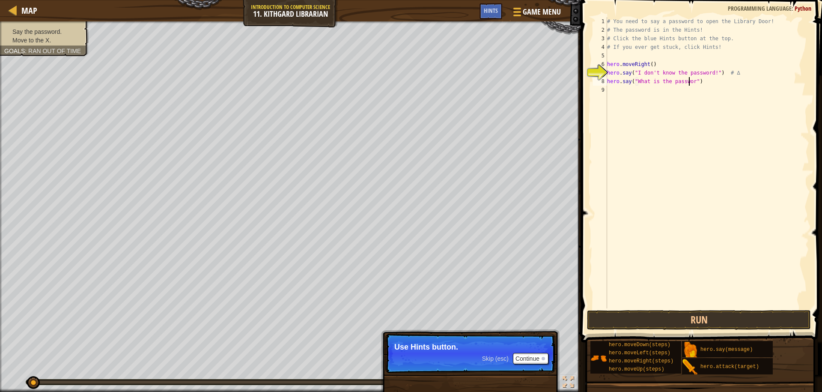
scroll to position [4, 7]
drag, startPoint x: 727, startPoint y: 316, endPoint x: 723, endPoint y: 314, distance: 4.4
click at [726, 316] on button "Run" at bounding box center [699, 320] width 224 height 20
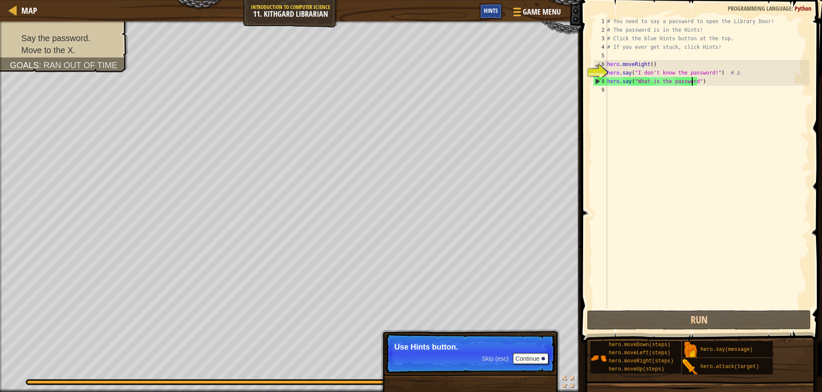
click at [492, 12] on span "Hints" at bounding box center [491, 10] width 14 height 8
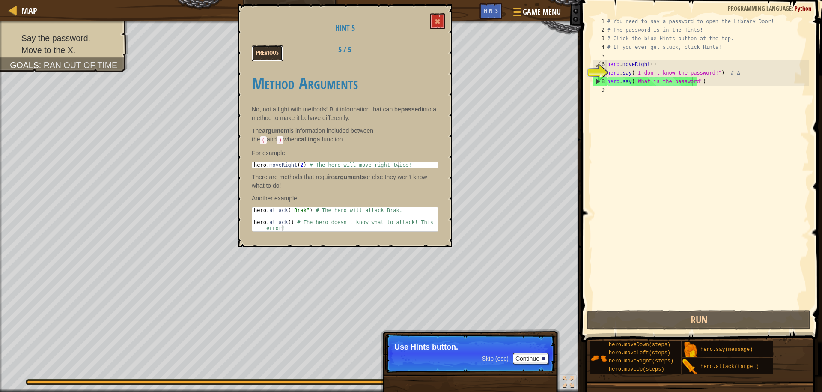
click at [260, 51] on button "Previous" at bounding box center [267, 53] width 31 height 16
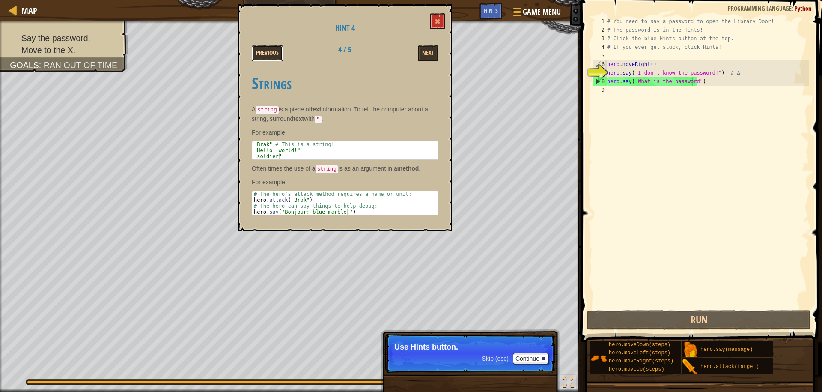
click at [269, 46] on button "Previous" at bounding box center [267, 53] width 31 height 16
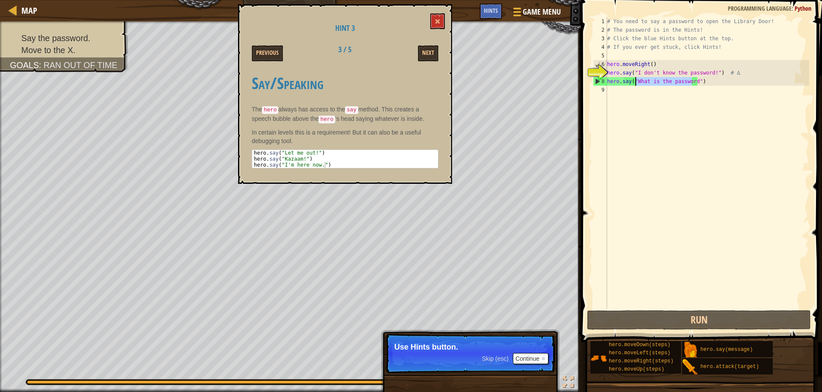
drag, startPoint x: 691, startPoint y: 84, endPoint x: 636, endPoint y: 83, distance: 54.8
click at [636, 83] on div "# You need to say a password to open the Library Door! # The password is in the…" at bounding box center [708, 171] width 204 height 308
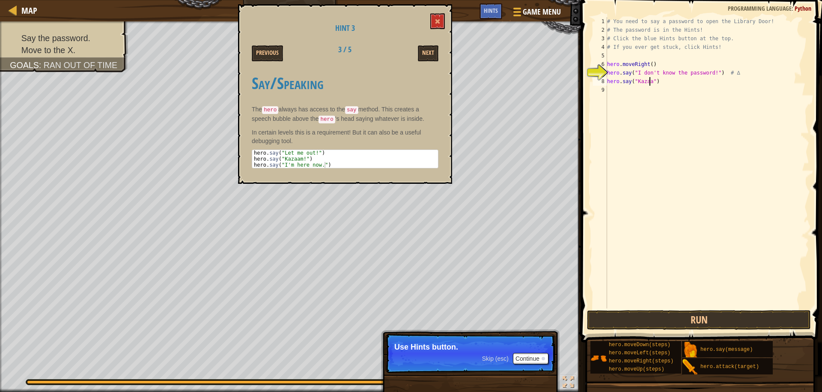
scroll to position [4, 3]
click at [744, 321] on button "Run" at bounding box center [699, 320] width 224 height 20
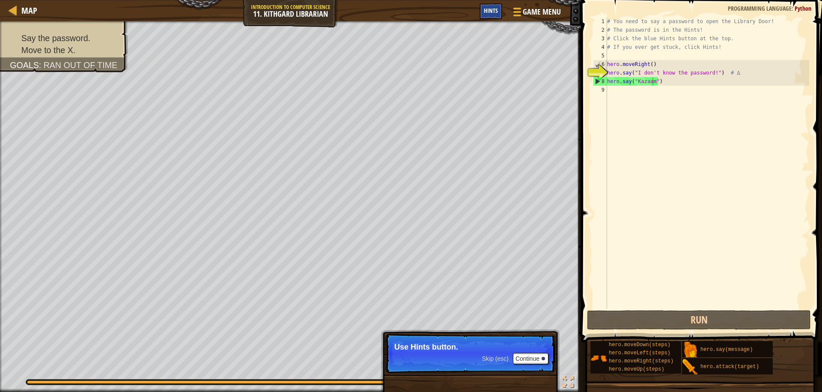
click at [490, 9] on span "Hints" at bounding box center [491, 10] width 14 height 8
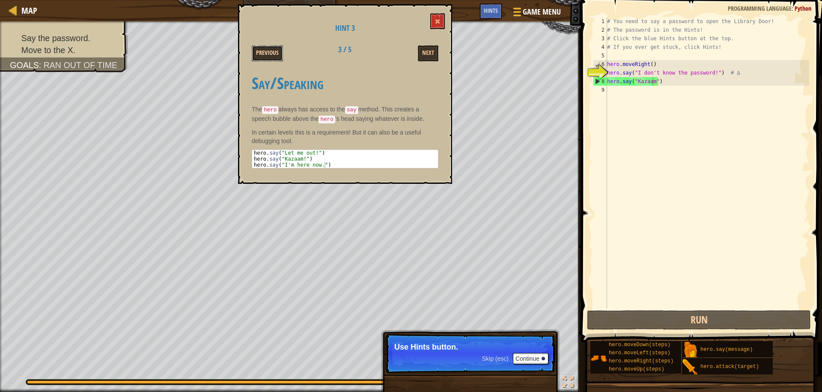
click at [266, 47] on button "Previous" at bounding box center [267, 53] width 31 height 16
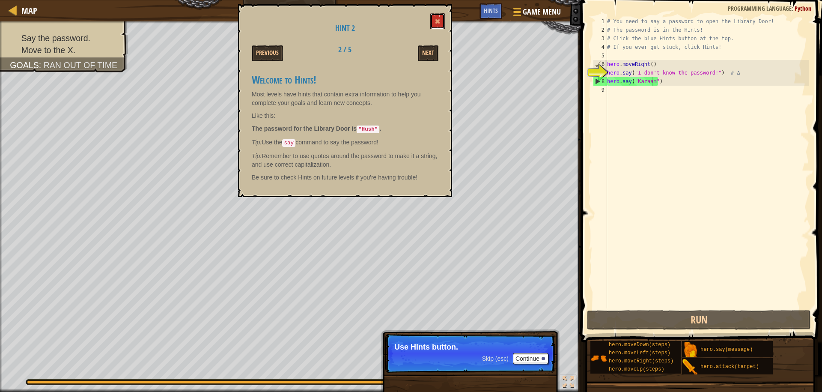
click at [437, 21] on span at bounding box center [438, 21] width 6 height 6
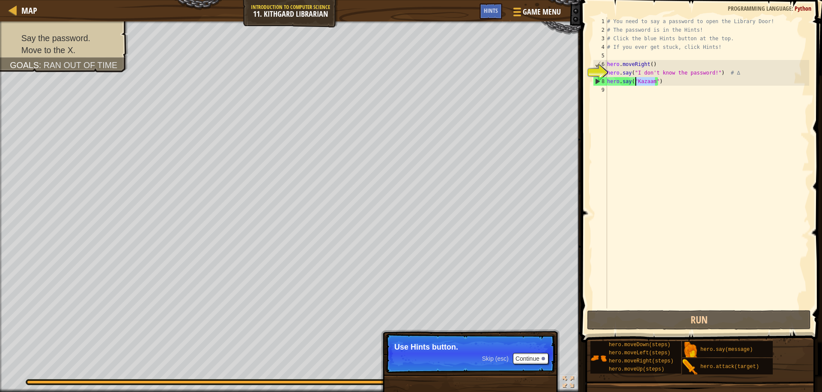
drag, startPoint x: 654, startPoint y: 80, endPoint x: 635, endPoint y: 79, distance: 18.9
click at [635, 79] on div "# You need to say a password to open the Library Door! # The password is in the…" at bounding box center [708, 171] width 204 height 308
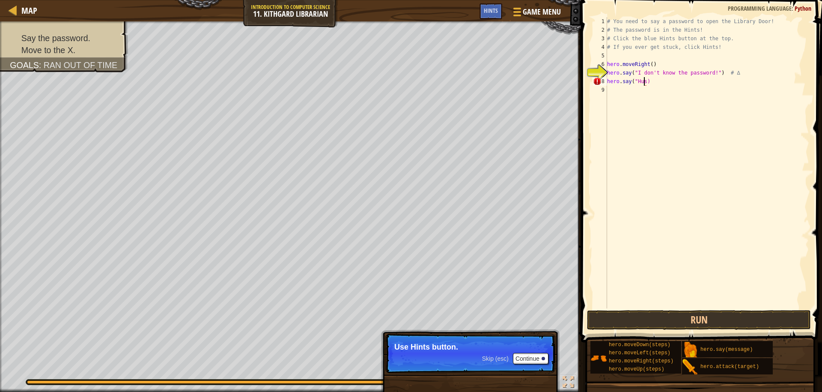
scroll to position [4, 3]
type textarea "hero.say("Hush")"
click at [666, 79] on div "# You need to say a password to open the Library Door! # The password is in the…" at bounding box center [708, 171] width 204 height 308
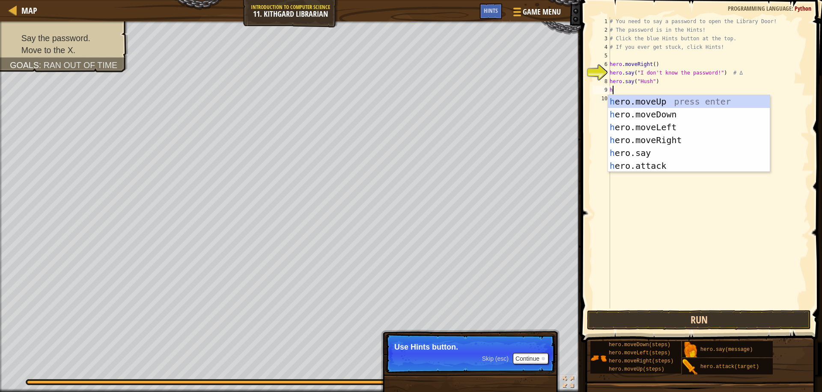
type textarea "h"
click at [675, 317] on button "Run" at bounding box center [699, 320] width 224 height 20
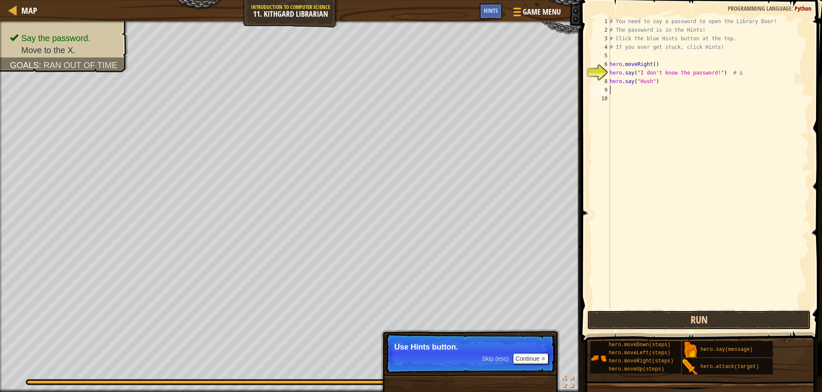
click at [673, 321] on button "Run" at bounding box center [699, 320] width 224 height 20
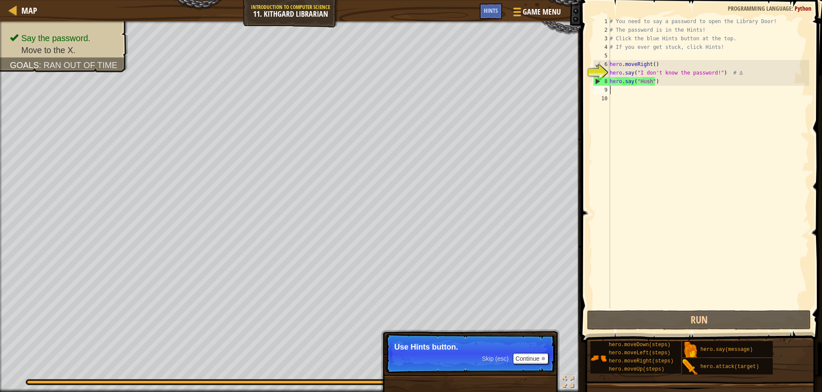
type textarea "h"
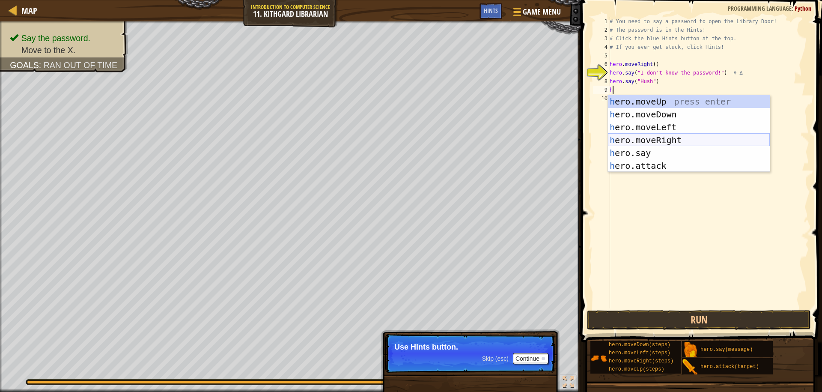
click at [652, 137] on div "h ero.moveUp press enter h ero.moveDown press enter h ero.moveLeft press enter …" at bounding box center [689, 146] width 162 height 103
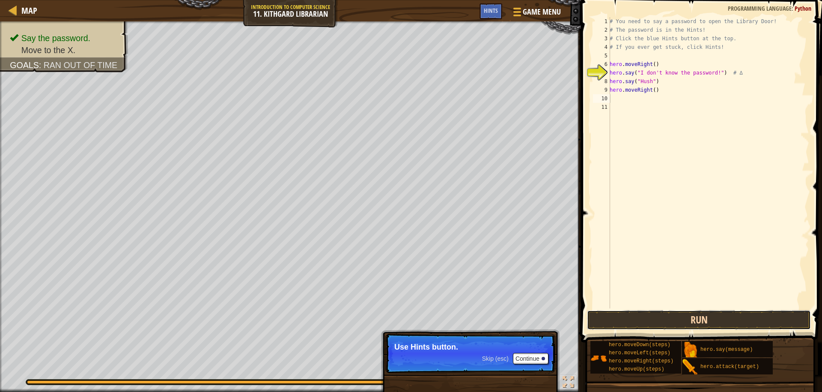
click at [648, 314] on button "Run" at bounding box center [699, 320] width 224 height 20
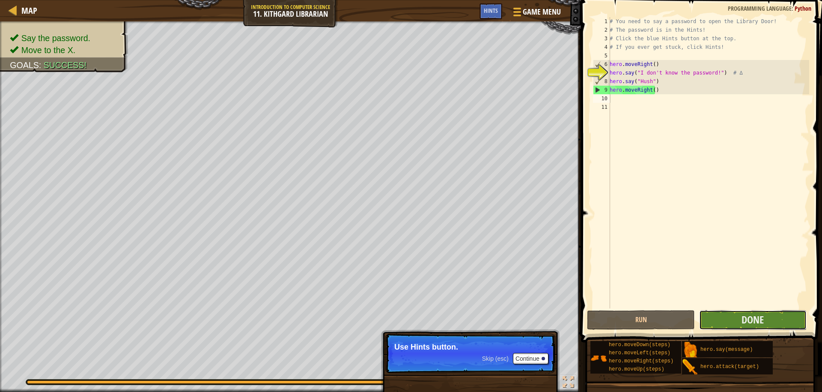
click at [750, 312] on button "Done" at bounding box center [753, 320] width 108 height 20
